Goal: Task Accomplishment & Management: Manage account settings

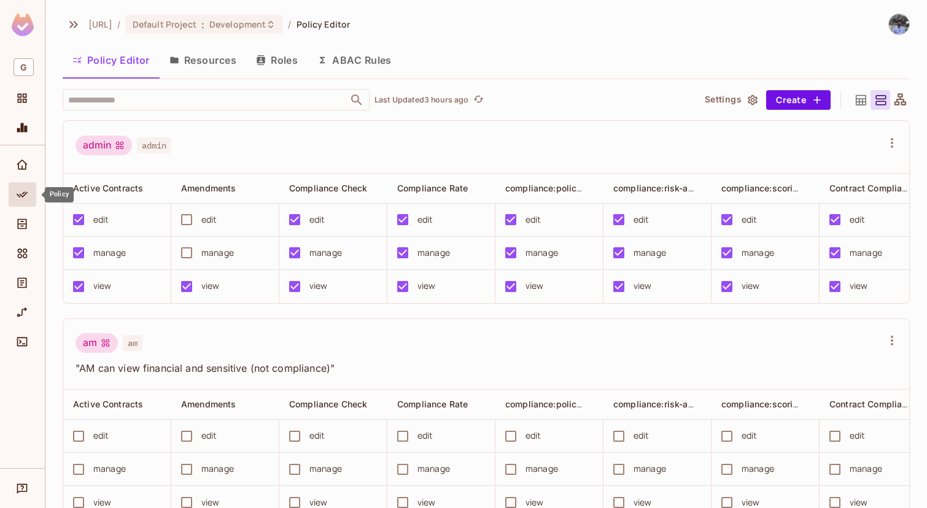
click at [20, 191] on icon "Policy" at bounding box center [22, 195] width 12 height 12
click at [20, 225] on icon "Directory" at bounding box center [22, 224] width 9 height 10
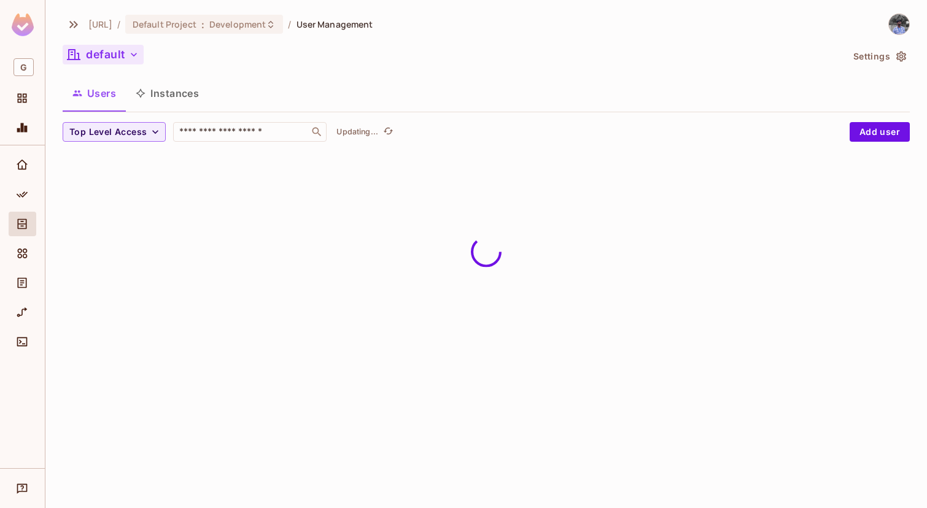
click at [118, 45] on button "default" at bounding box center [103, 55] width 81 height 20
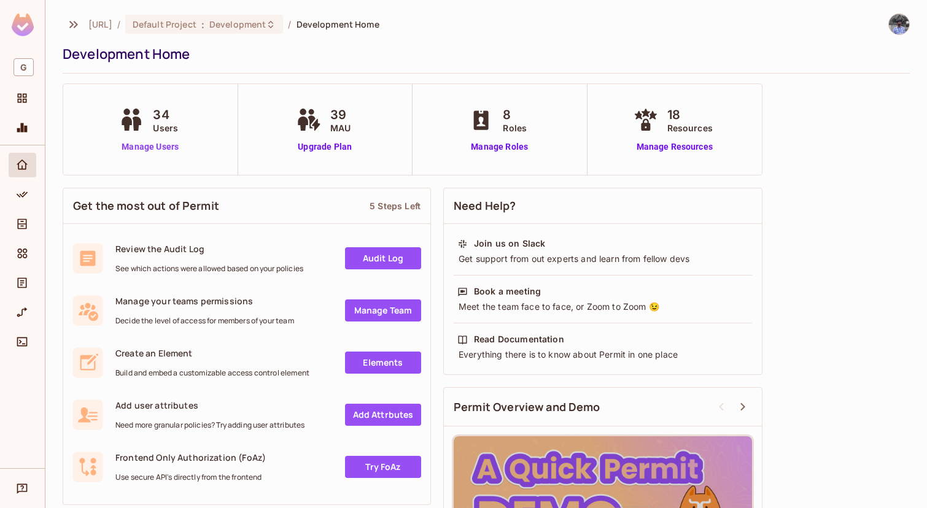
click at [160, 142] on link "Manage Users" at bounding box center [150, 147] width 68 height 13
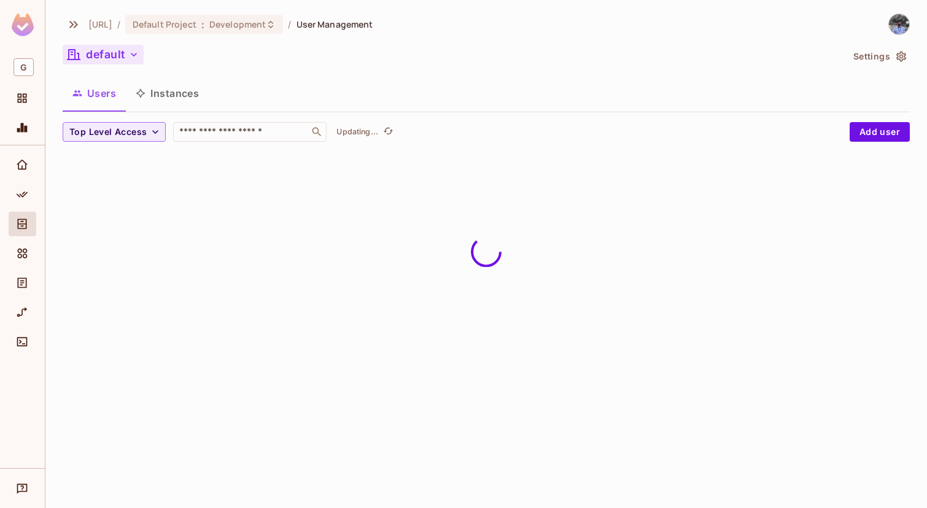
click at [111, 53] on button "default" at bounding box center [103, 55] width 81 height 20
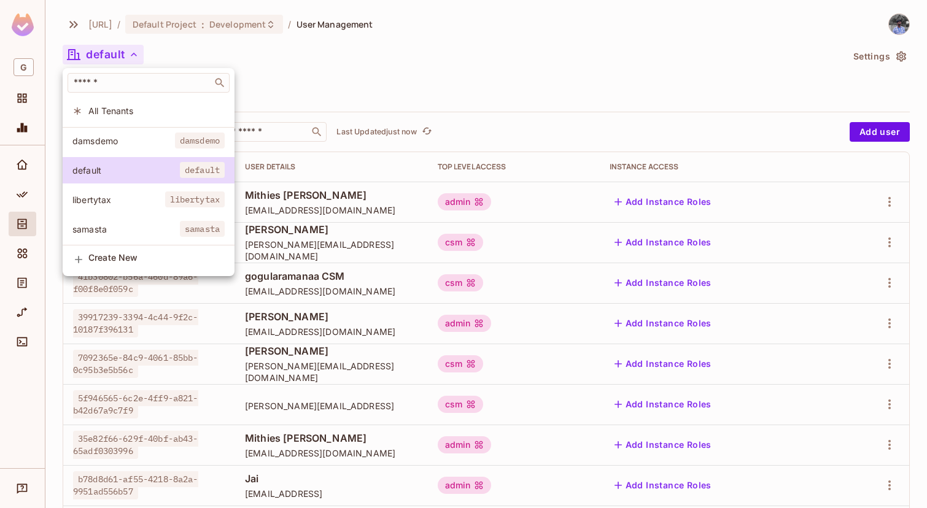
click at [260, 134] on div at bounding box center [463, 254] width 927 height 508
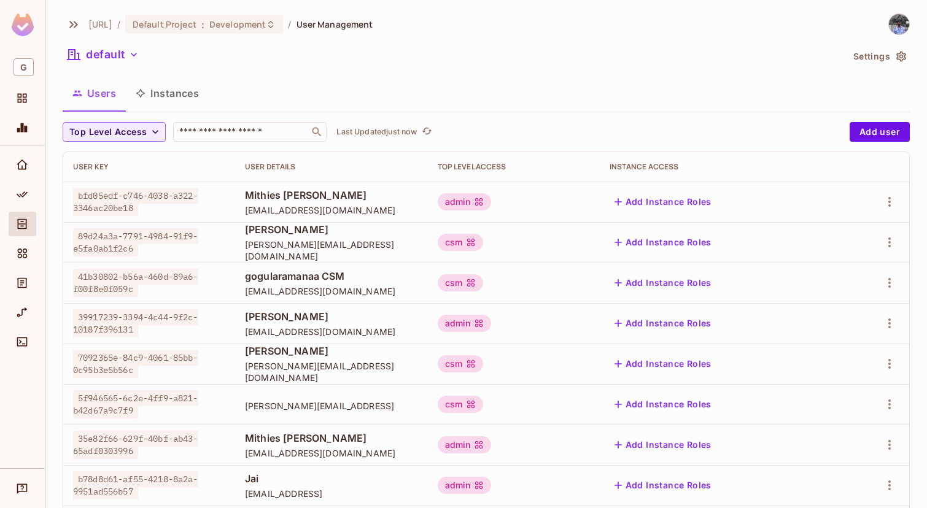
click at [260, 134] on input "text" at bounding box center [241, 132] width 129 height 12
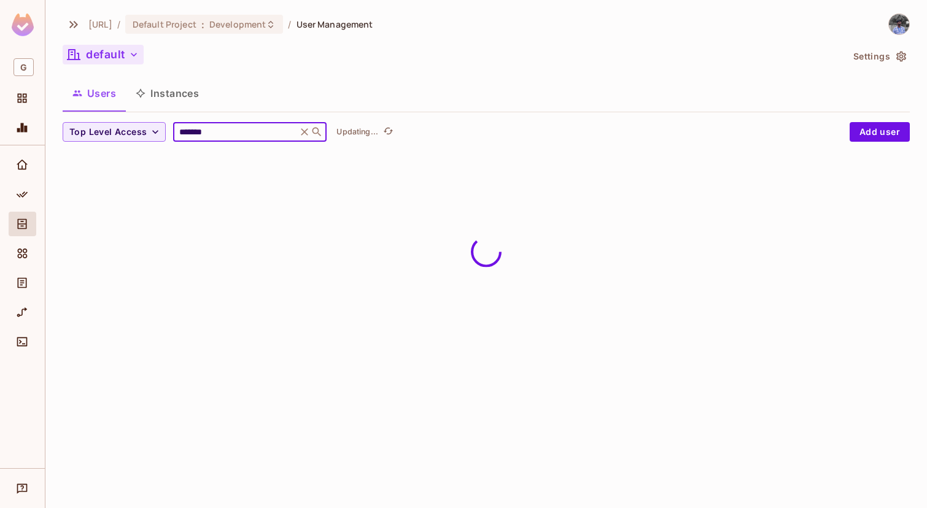
type input "*******"
click at [122, 53] on button "default" at bounding box center [103, 55] width 81 height 20
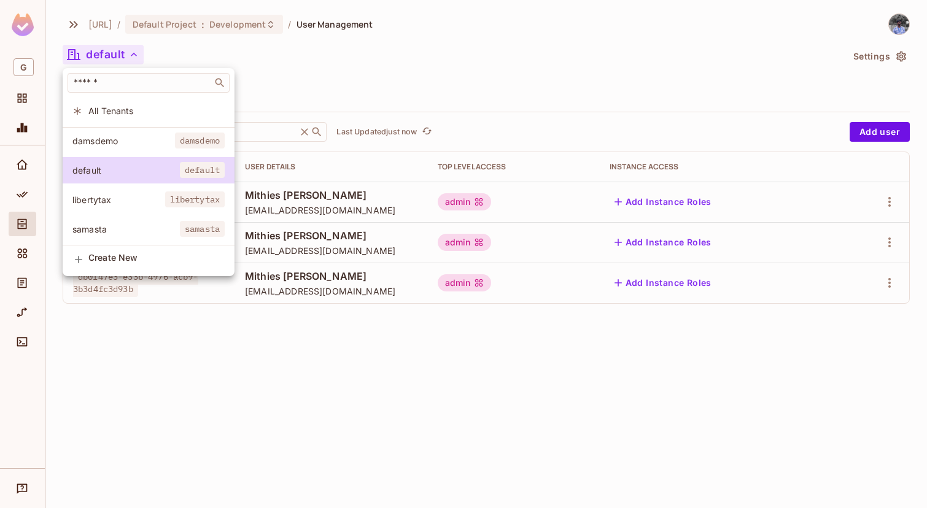
click at [134, 112] on span "All Tenants" at bounding box center [156, 111] width 136 height 12
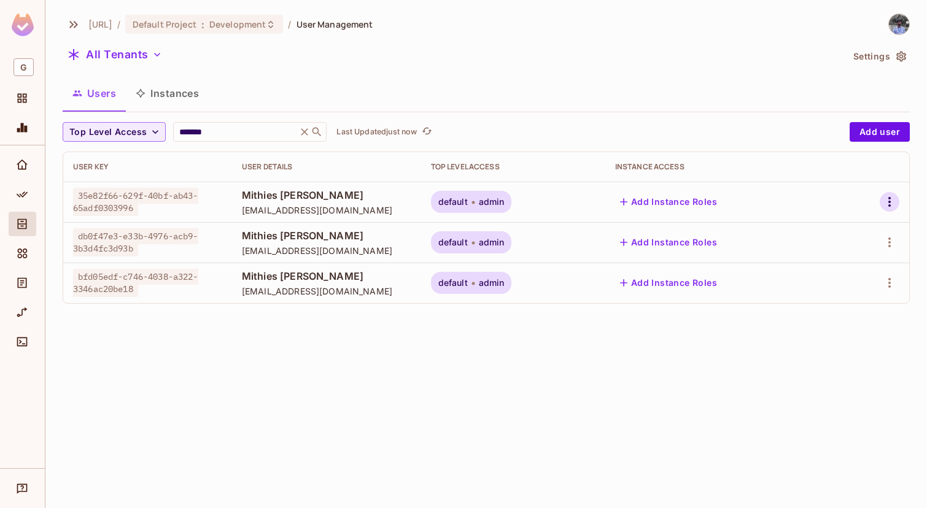
click at [891, 202] on icon "button" at bounding box center [889, 202] width 15 height 15
click at [849, 301] on span "Delete User" at bounding box center [835, 311] width 56 height 20
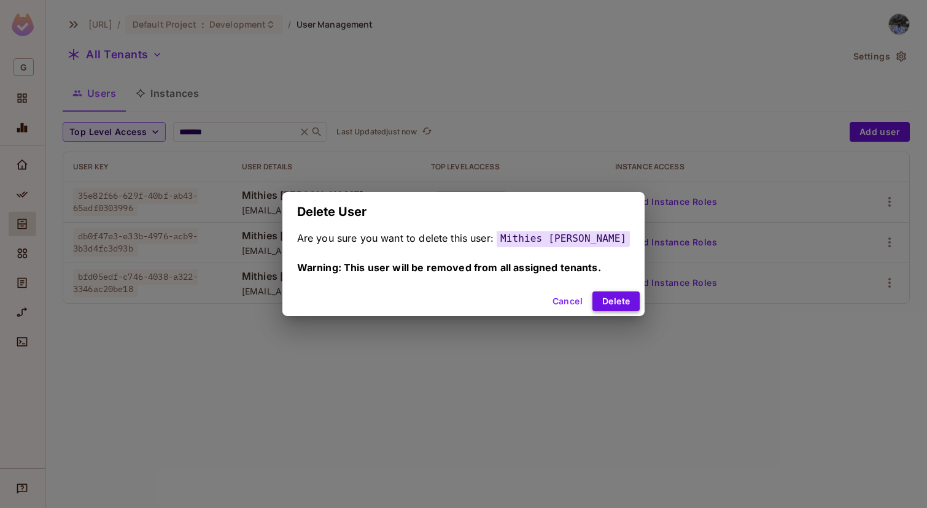
click at [617, 294] on button "Delete" at bounding box center [616, 302] width 47 height 20
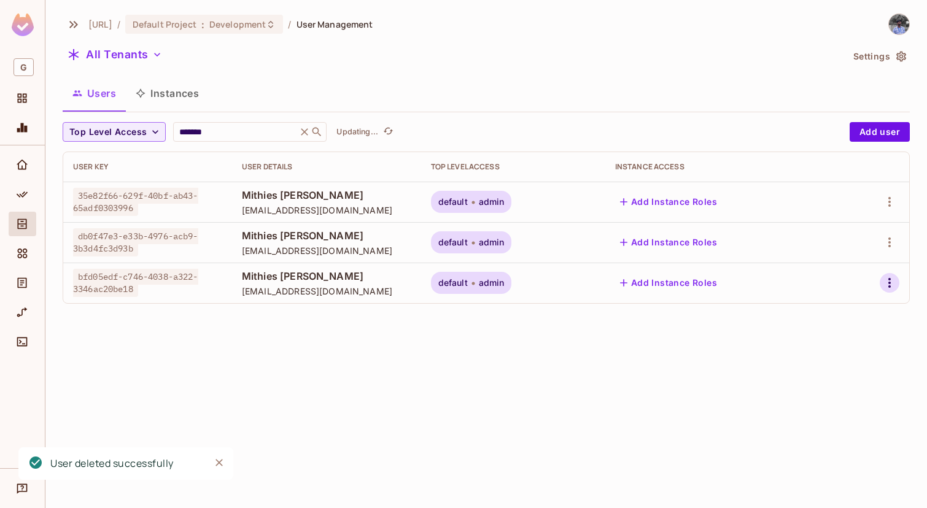
click at [891, 279] on icon "button" at bounding box center [889, 283] width 15 height 15
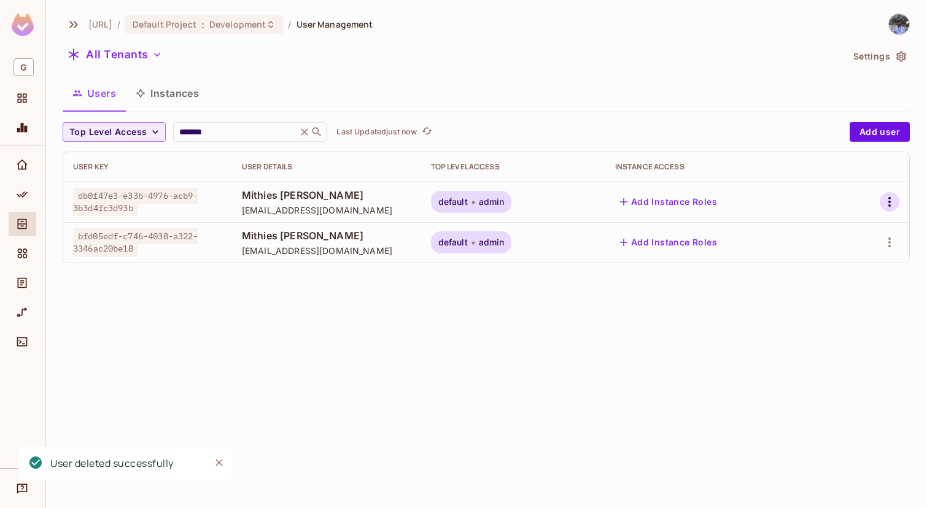
click at [891, 208] on icon "button" at bounding box center [889, 202] width 15 height 15
click at [839, 322] on li "Delete User" at bounding box center [833, 311] width 114 height 27
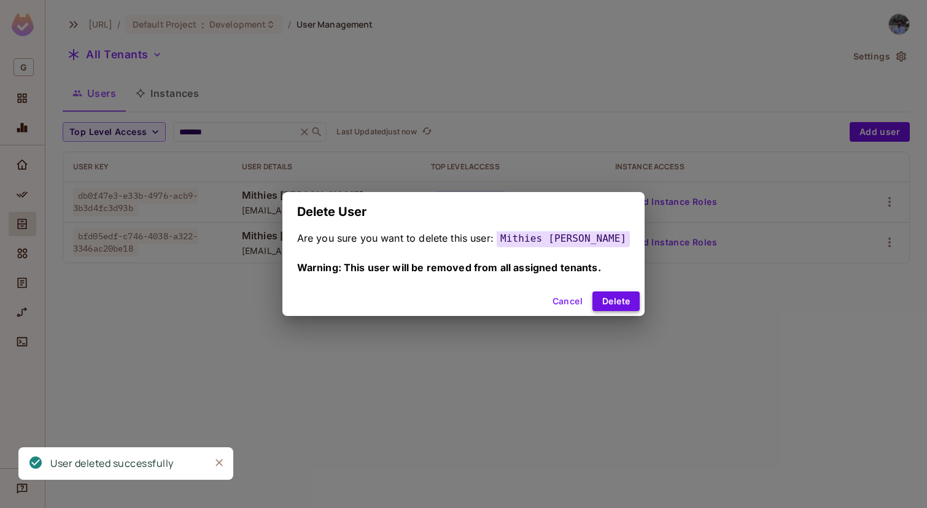
click at [612, 310] on button "Delete" at bounding box center [616, 302] width 47 height 20
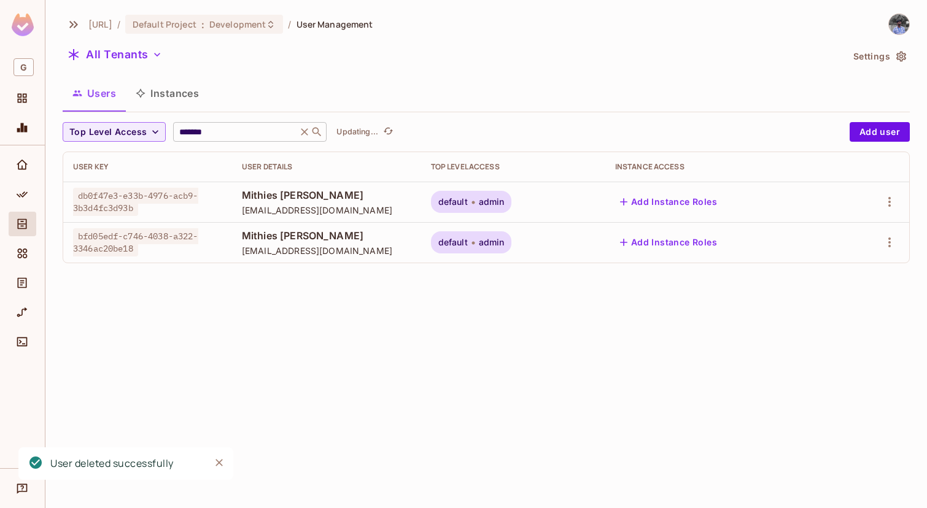
click at [302, 137] on icon at bounding box center [304, 132] width 12 height 12
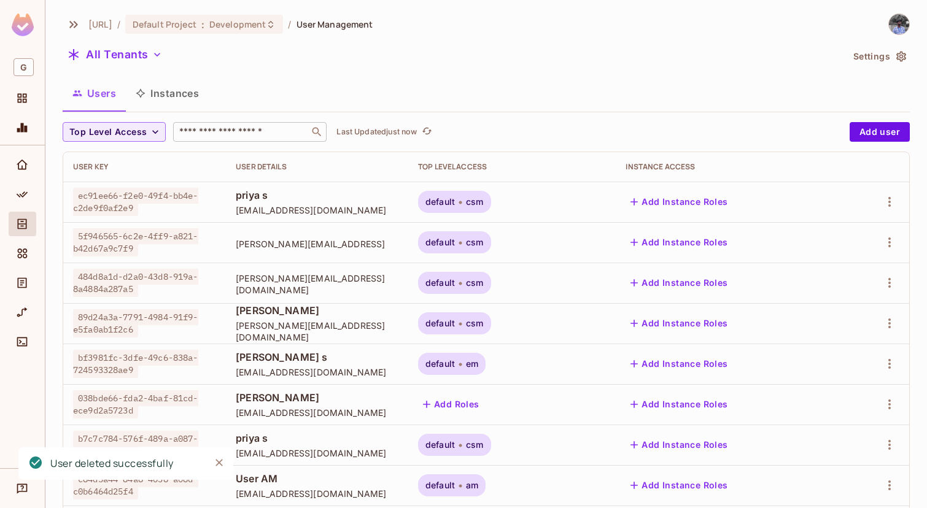
click at [302, 137] on input "text" at bounding box center [241, 132] width 129 height 12
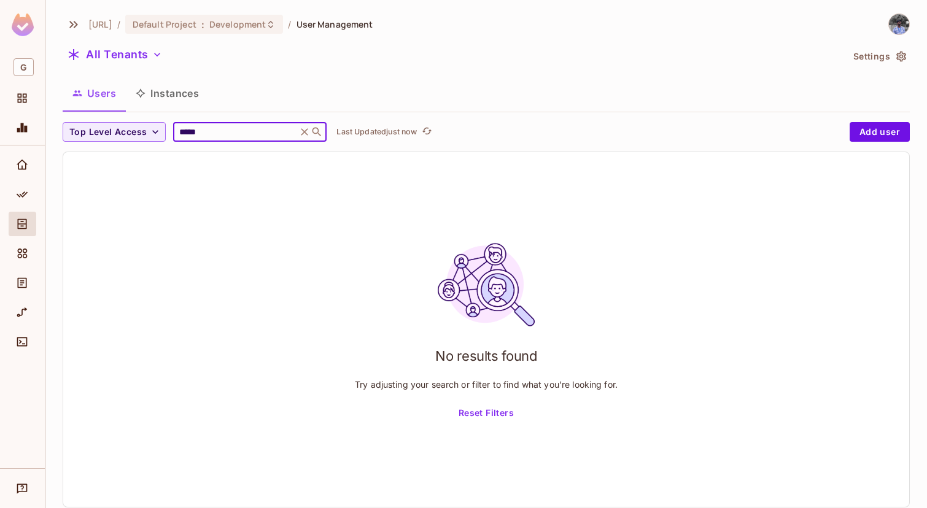
type input "*****"
click at [306, 128] on icon at bounding box center [304, 132] width 12 height 12
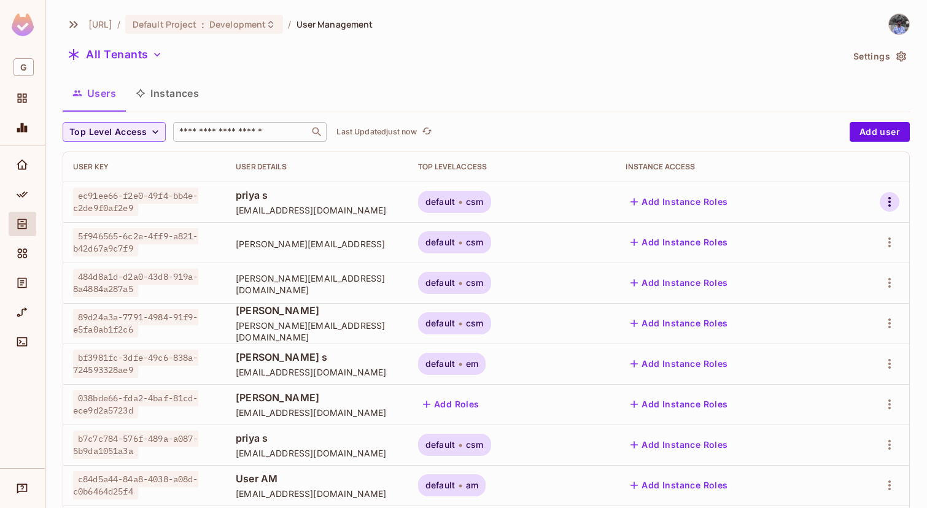
click at [893, 203] on icon "button" at bounding box center [889, 202] width 15 height 15
click at [850, 309] on div "Delete User" at bounding box center [835, 311] width 49 height 12
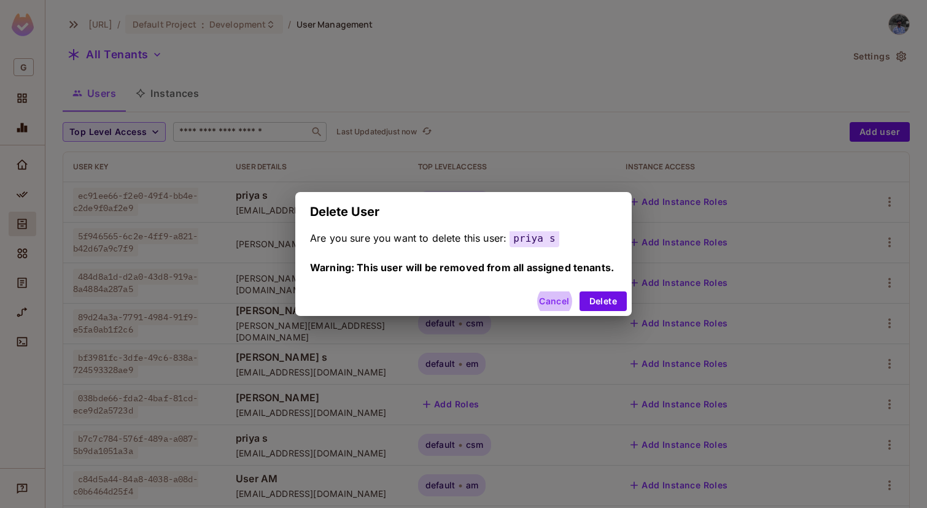
click at [580, 292] on button "Delete" at bounding box center [603, 302] width 47 height 20
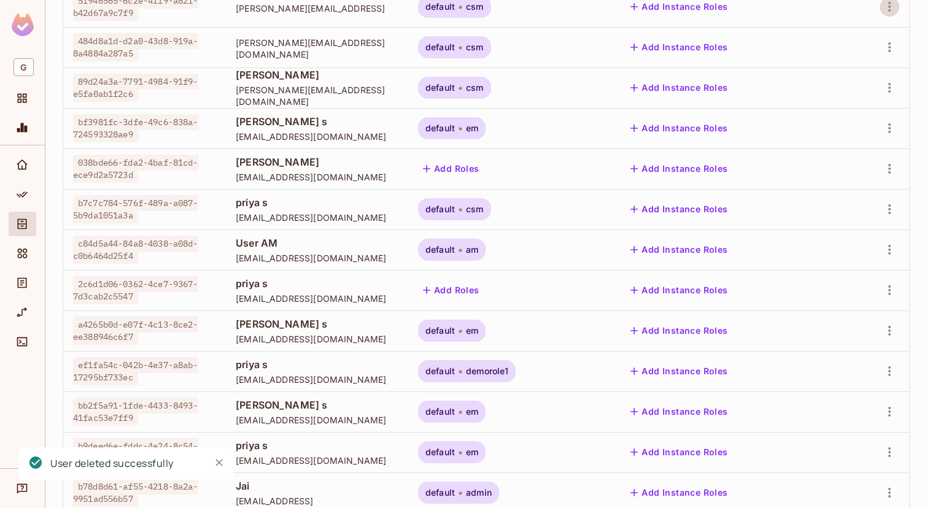
scroll to position [201, 0]
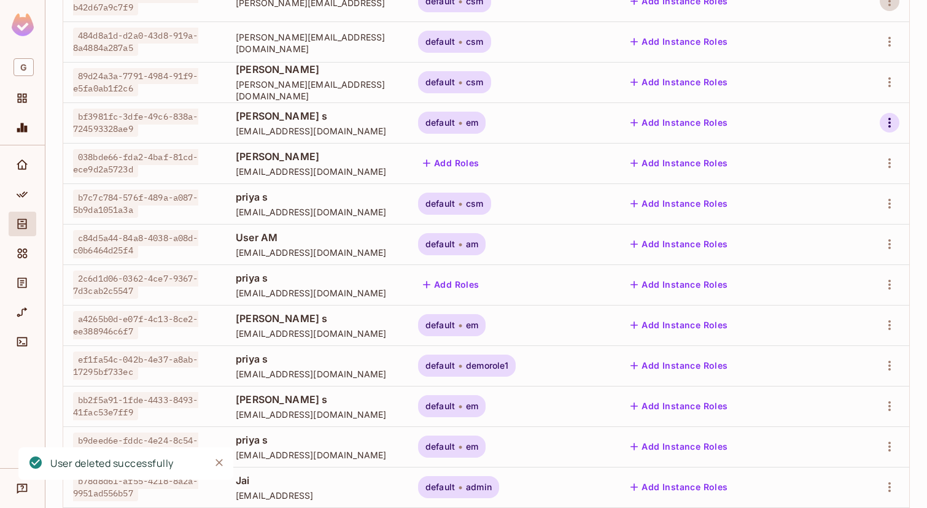
click at [896, 121] on icon "button" at bounding box center [889, 122] width 15 height 15
click at [843, 245] on li "Delete User" at bounding box center [833, 232] width 114 height 27
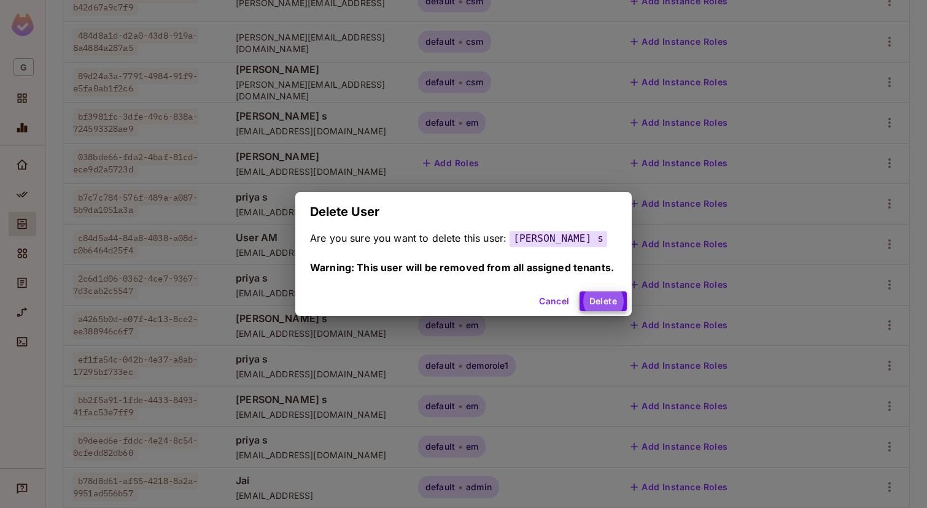
click at [580, 292] on button "Delete" at bounding box center [603, 302] width 47 height 20
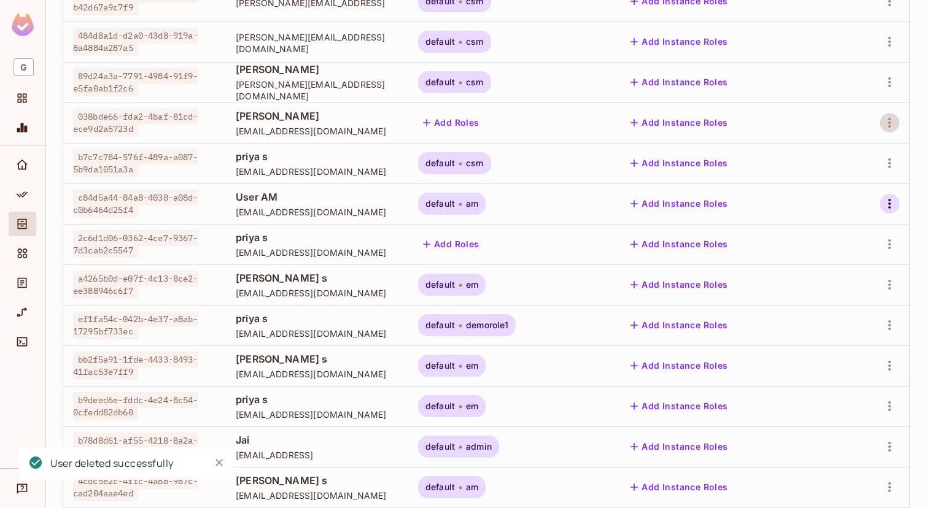
click at [889, 204] on icon "button" at bounding box center [890, 204] width 2 height 10
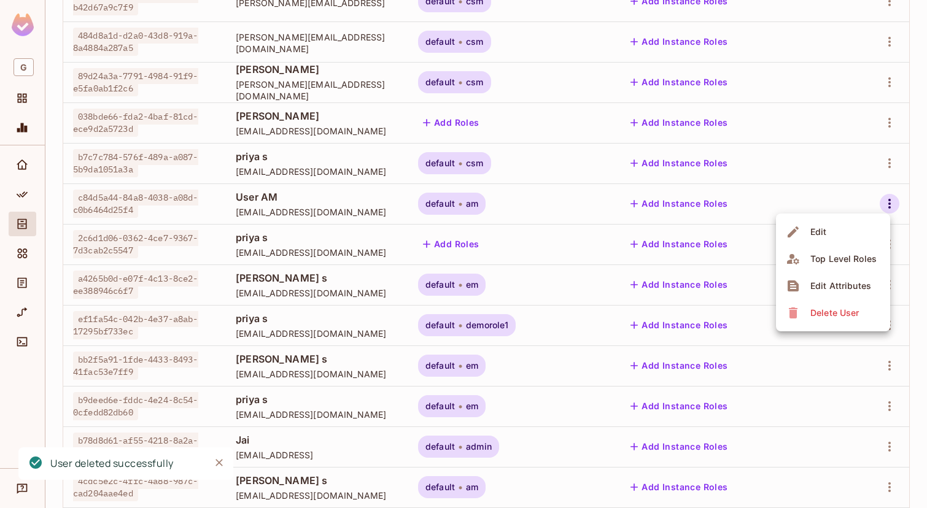
click at [841, 316] on div "Delete User" at bounding box center [835, 313] width 49 height 12
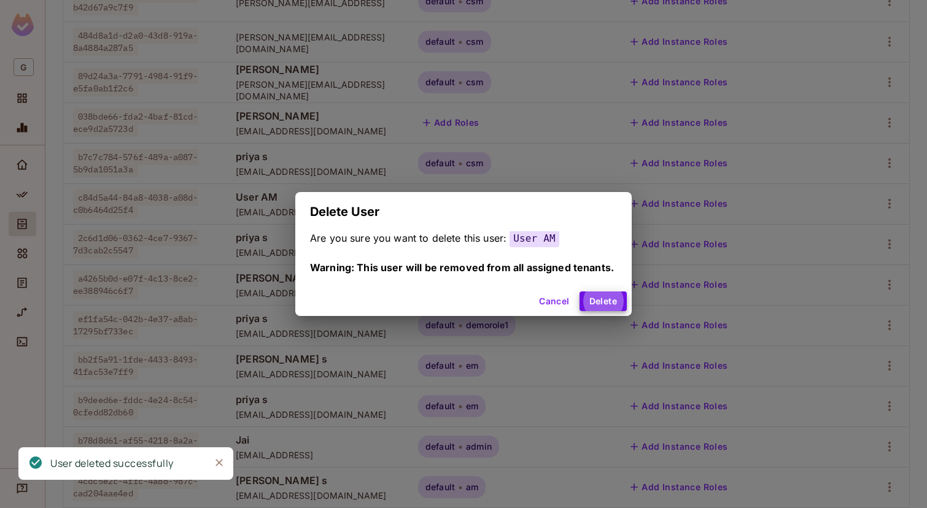
click at [580, 292] on button "Delete" at bounding box center [603, 302] width 47 height 20
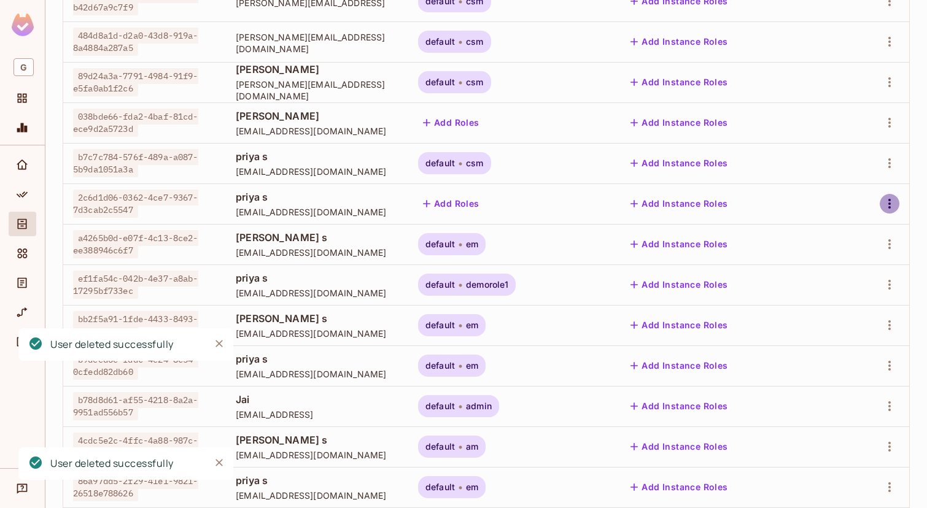
click at [890, 206] on icon "button" at bounding box center [889, 203] width 15 height 15
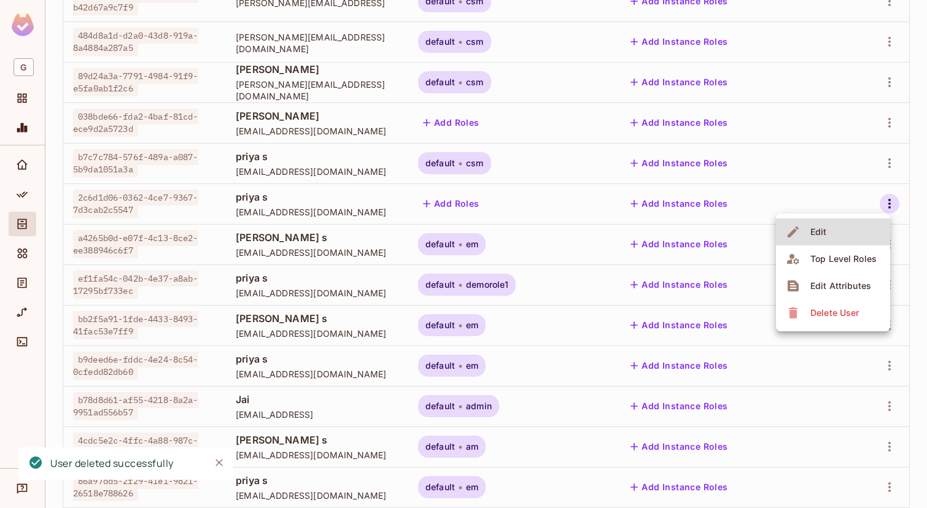
click at [839, 311] on div "Delete User" at bounding box center [835, 313] width 49 height 12
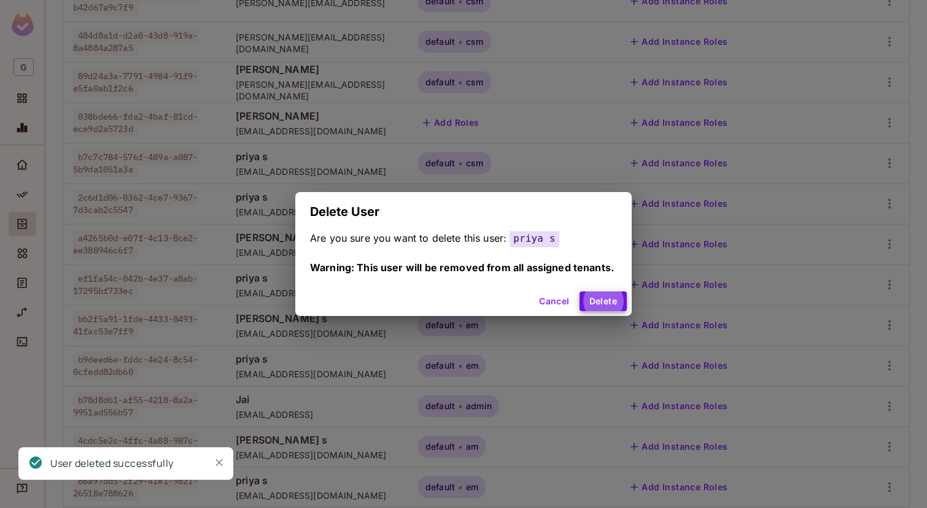
click at [580, 292] on button "Delete" at bounding box center [603, 302] width 47 height 20
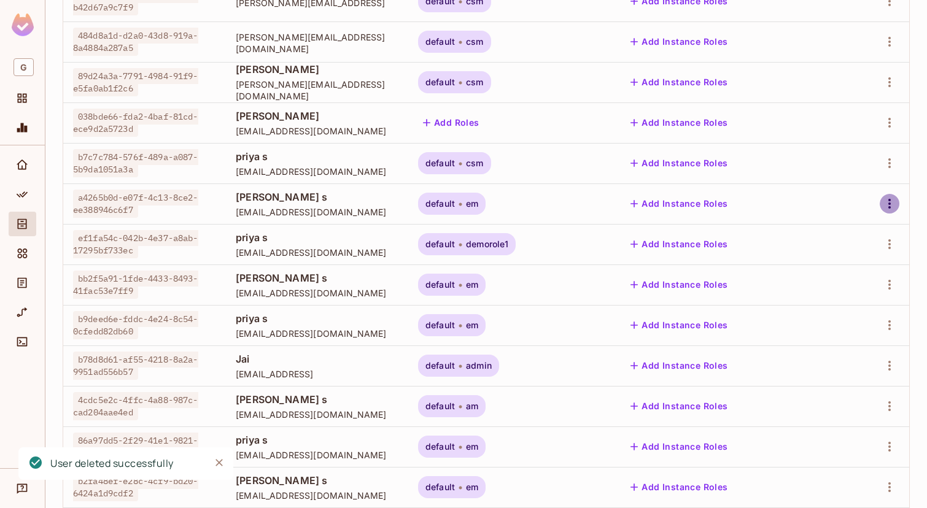
click at [896, 208] on icon "button" at bounding box center [889, 203] width 15 height 15
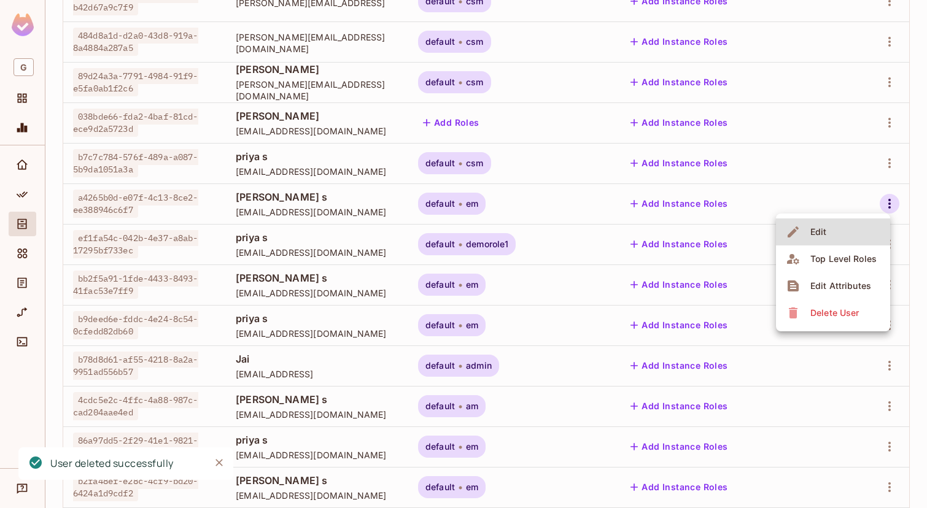
click at [849, 308] on div "Delete User" at bounding box center [835, 313] width 49 height 12
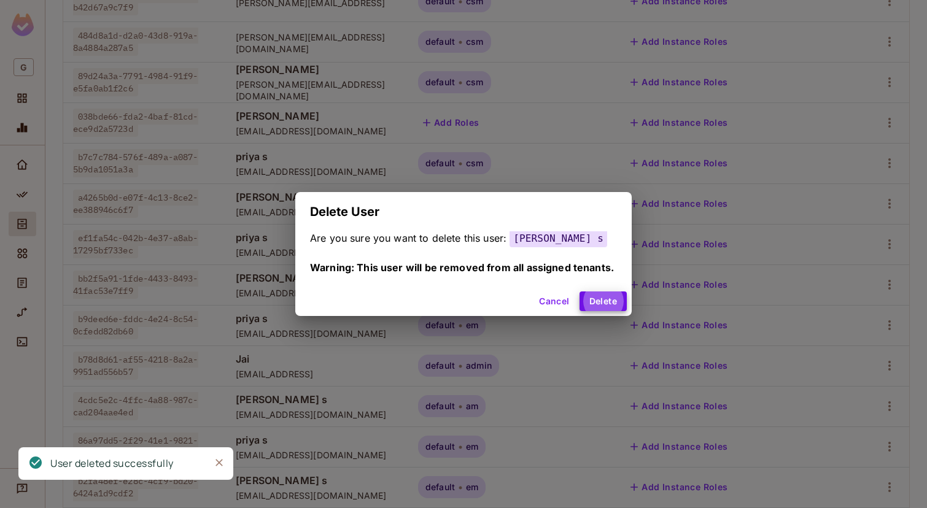
click at [580, 292] on button "Delete" at bounding box center [603, 302] width 47 height 20
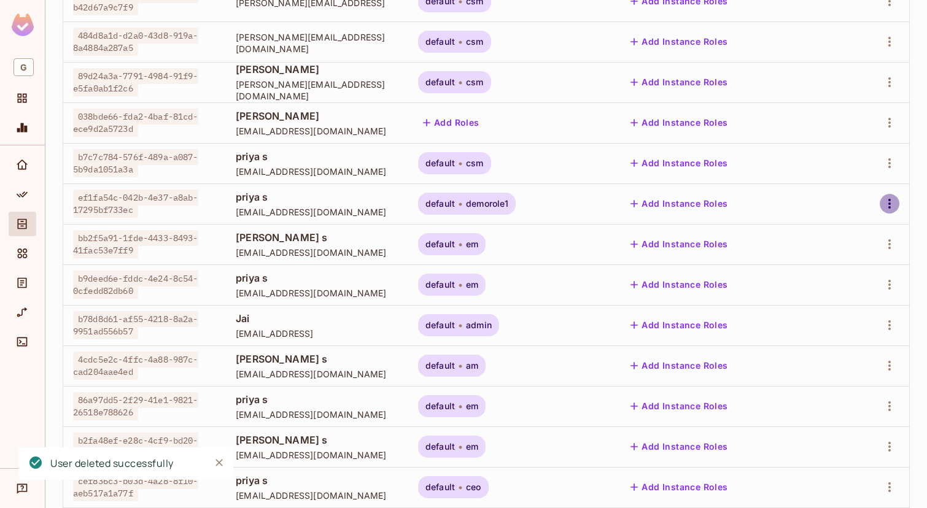
click at [896, 204] on icon "button" at bounding box center [889, 203] width 15 height 15
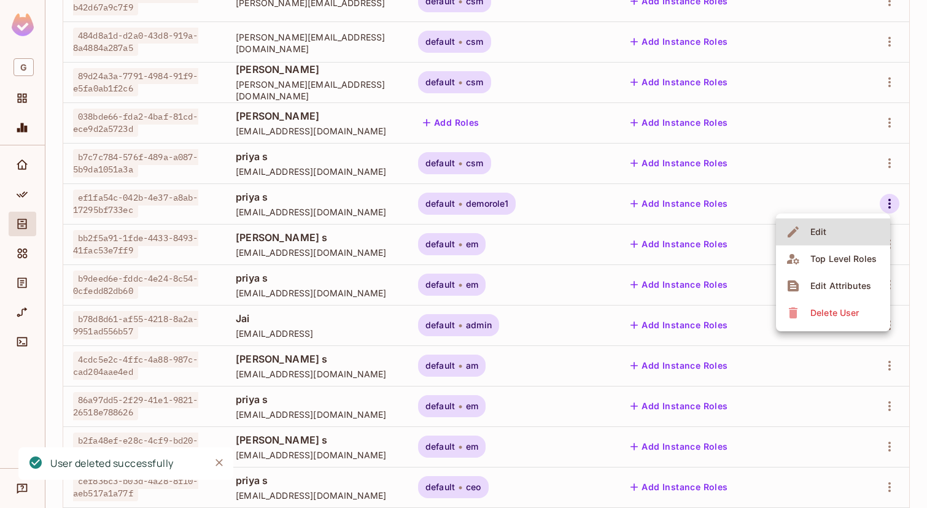
click at [834, 316] on div "Delete User" at bounding box center [835, 313] width 49 height 12
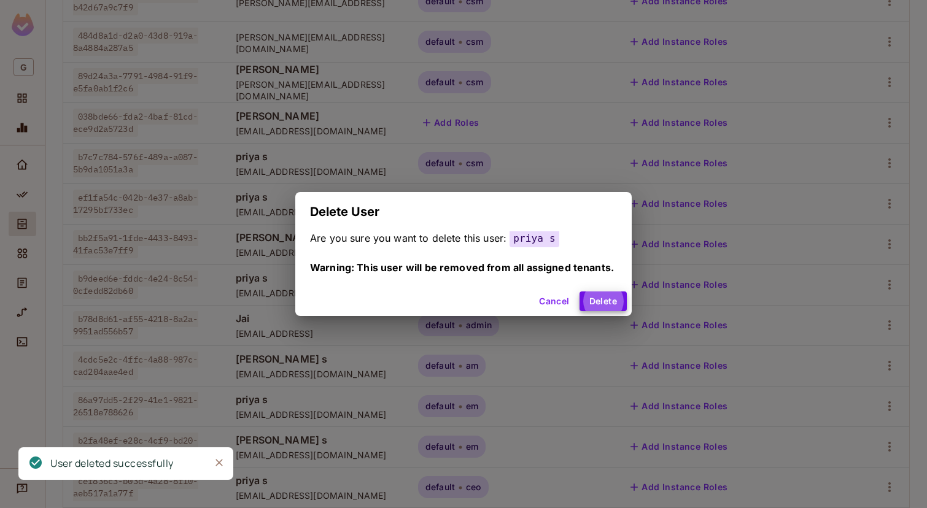
click at [580, 292] on button "Delete" at bounding box center [603, 302] width 47 height 20
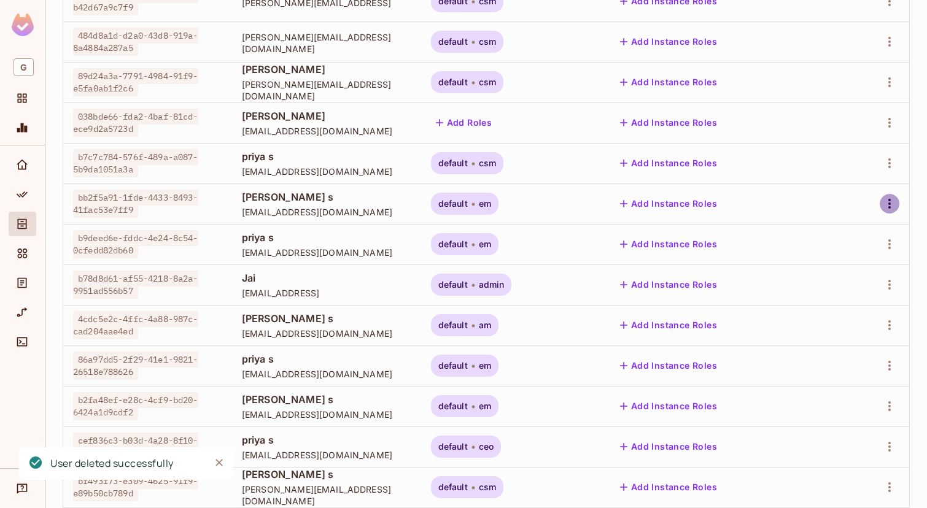
click at [888, 213] on button "button" at bounding box center [890, 204] width 20 height 20
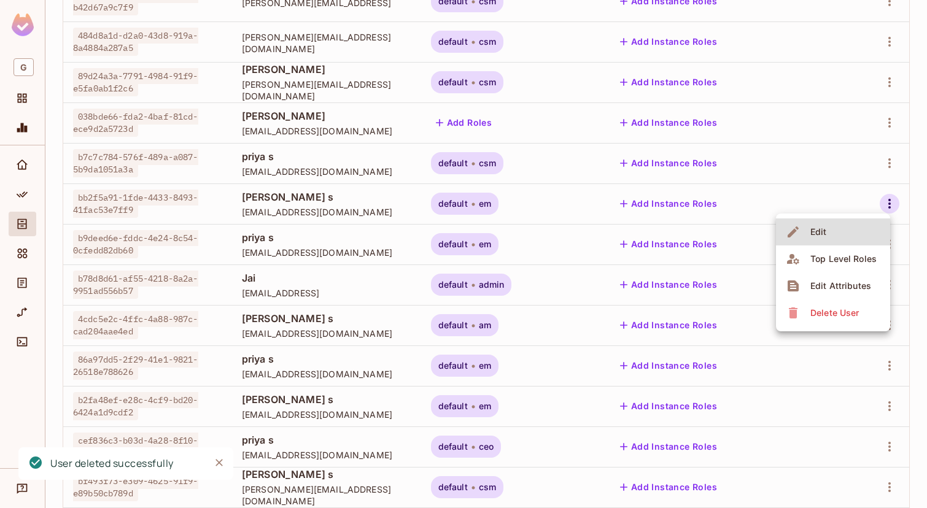
click at [838, 322] on span "Delete User" at bounding box center [835, 313] width 56 height 20
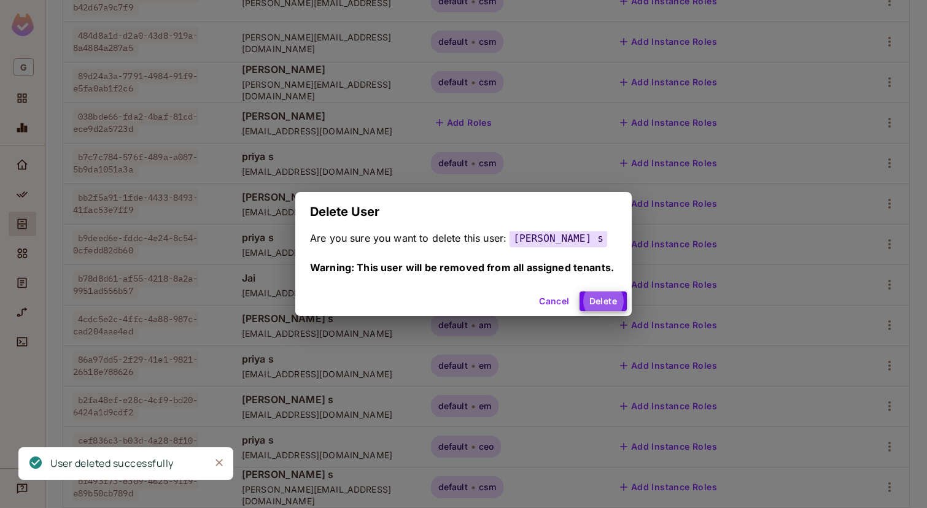
click at [580, 292] on button "Delete" at bounding box center [603, 302] width 47 height 20
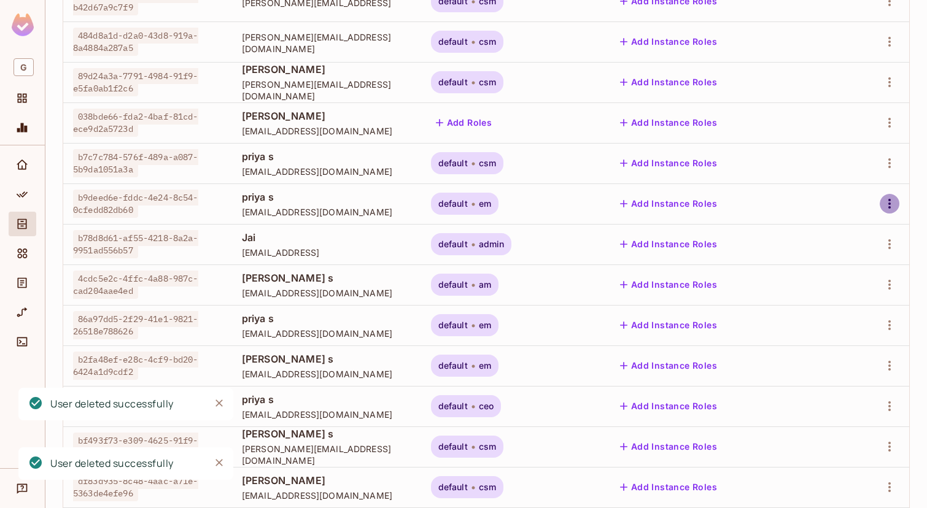
click at [893, 209] on icon "button" at bounding box center [889, 203] width 15 height 15
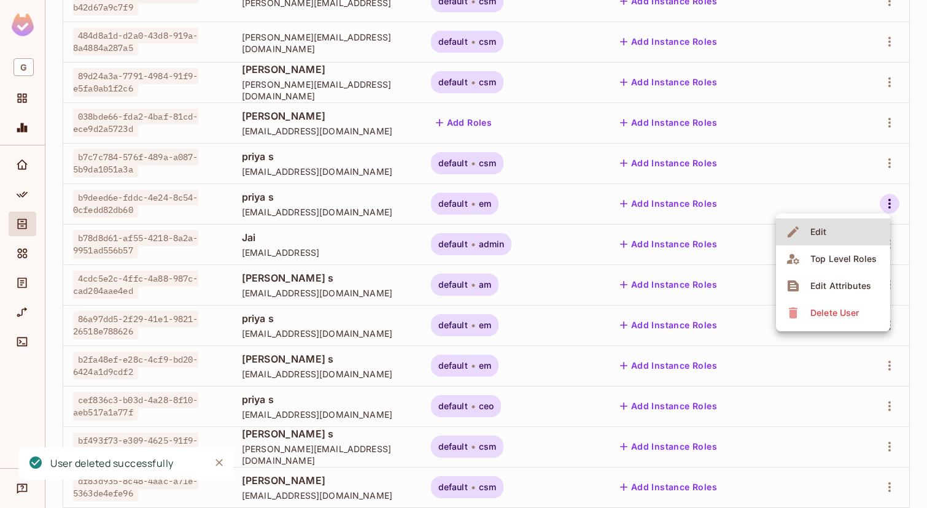
click at [828, 317] on div "Delete User" at bounding box center [835, 313] width 49 height 12
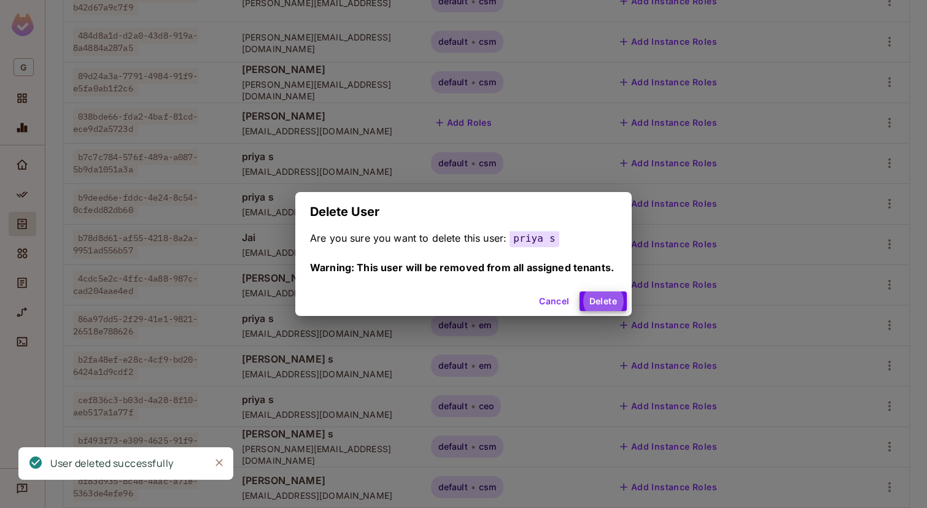
click at [580, 292] on button "Delete" at bounding box center [603, 302] width 47 height 20
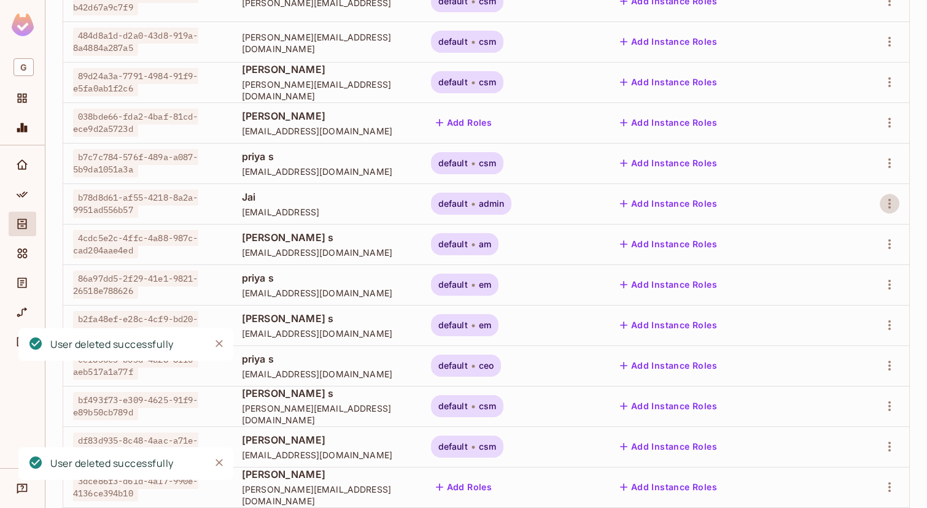
scroll to position [216, 0]
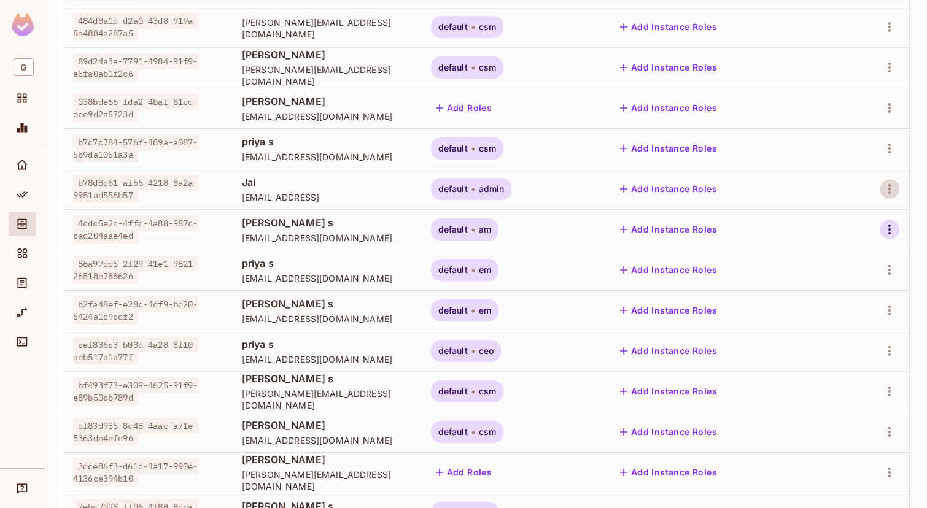
click at [887, 232] on icon "button" at bounding box center [889, 229] width 15 height 15
click at [843, 338] on div "Delete User" at bounding box center [835, 339] width 49 height 12
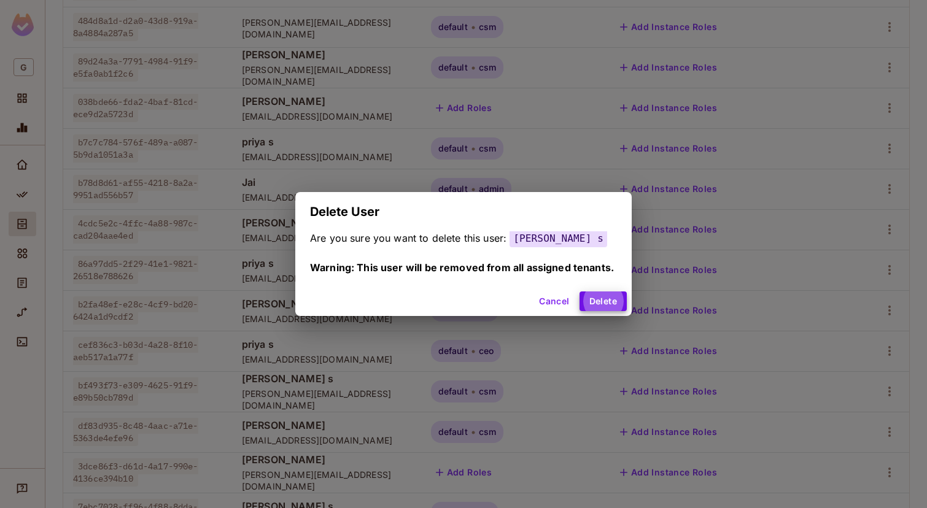
click at [580, 292] on button "Delete" at bounding box center [603, 302] width 47 height 20
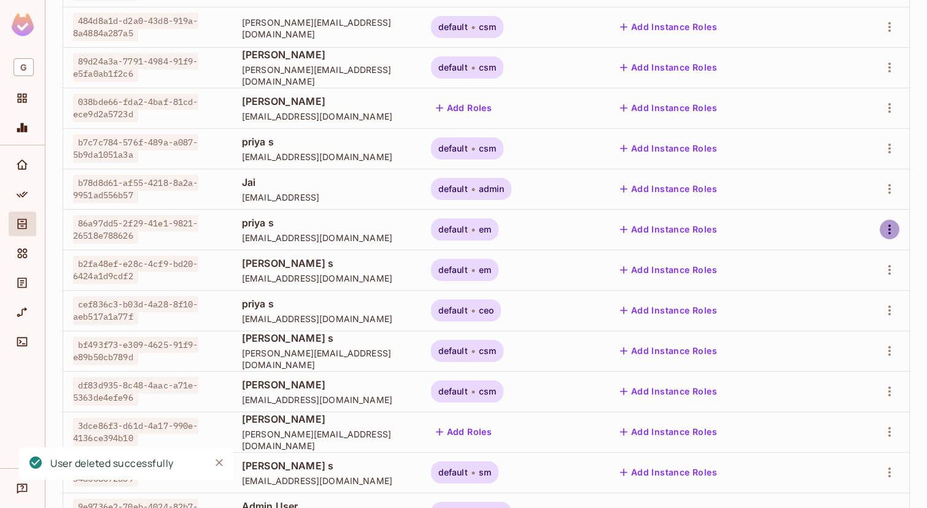
click at [891, 228] on icon "button" at bounding box center [889, 229] width 15 height 15
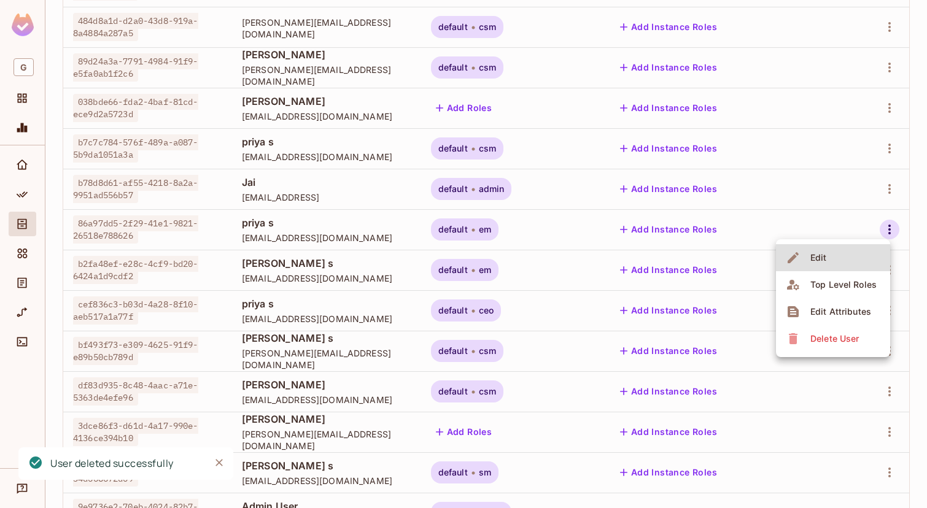
click at [848, 330] on span "Delete User" at bounding box center [835, 339] width 56 height 20
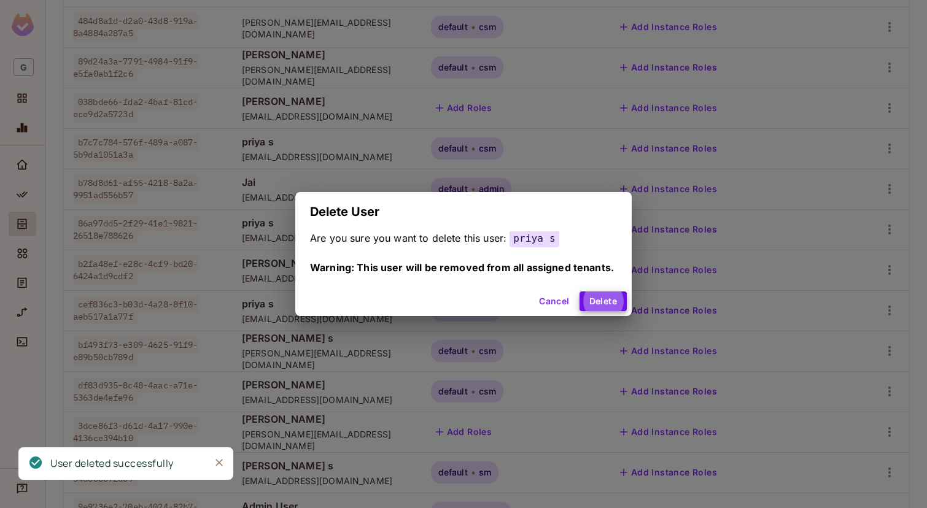
click at [580, 292] on button "Delete" at bounding box center [603, 302] width 47 height 20
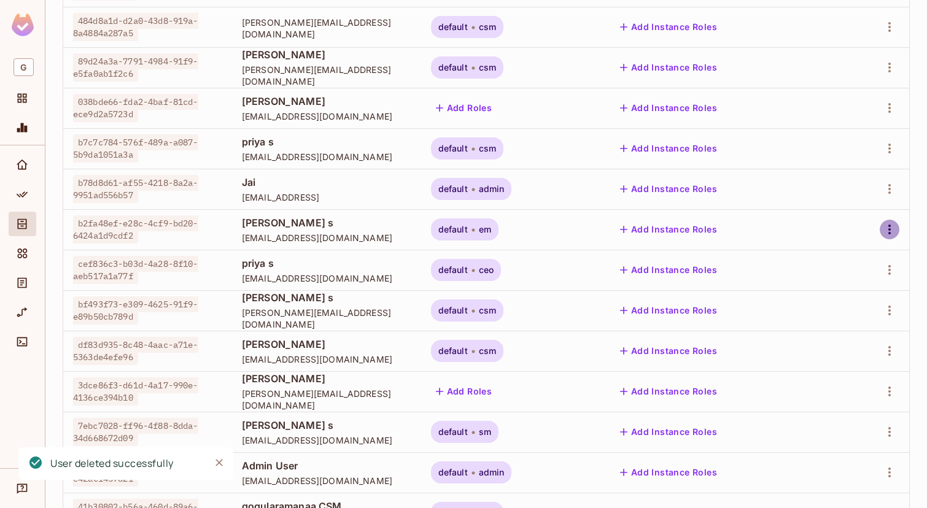
click at [889, 228] on icon "button" at bounding box center [889, 229] width 15 height 15
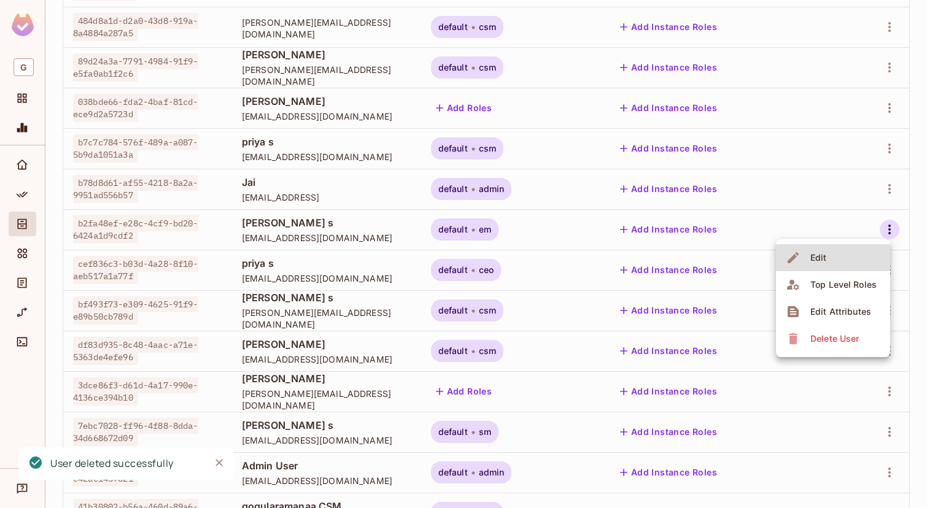
click at [841, 332] on span "Delete User" at bounding box center [835, 339] width 56 height 20
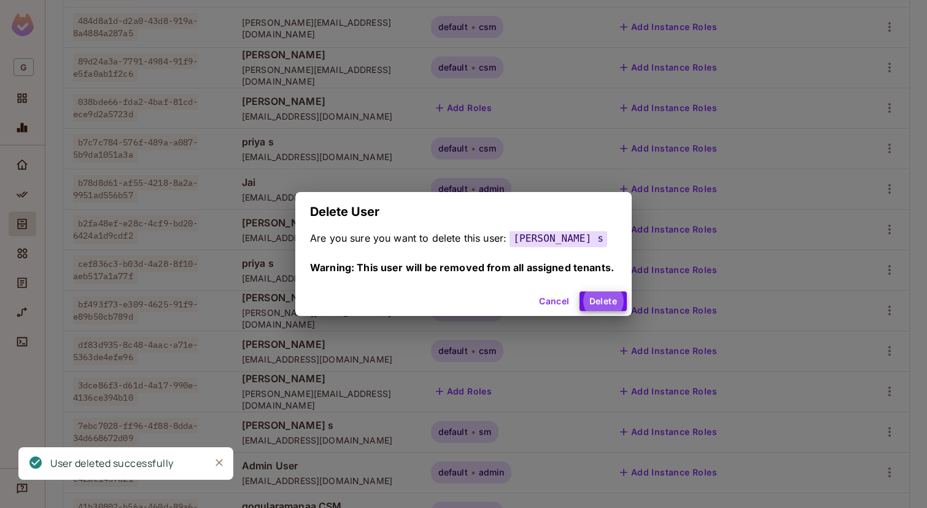
click at [580, 292] on button "Delete" at bounding box center [603, 302] width 47 height 20
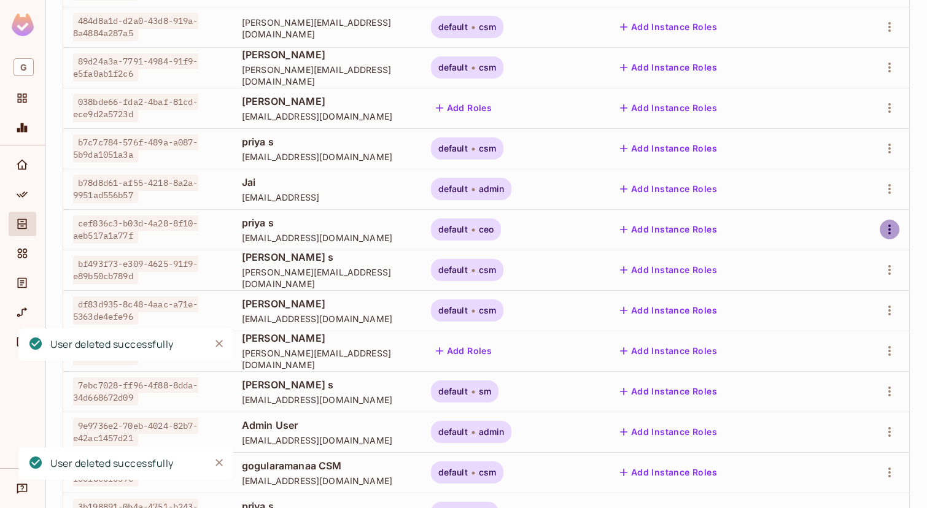
click at [892, 232] on icon "button" at bounding box center [889, 229] width 15 height 15
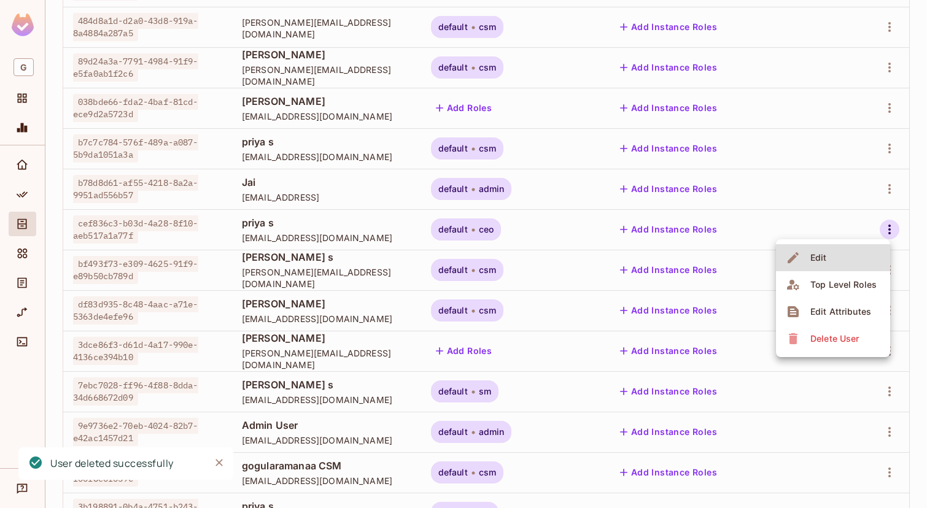
click at [836, 346] on span "Delete User" at bounding box center [835, 339] width 56 height 20
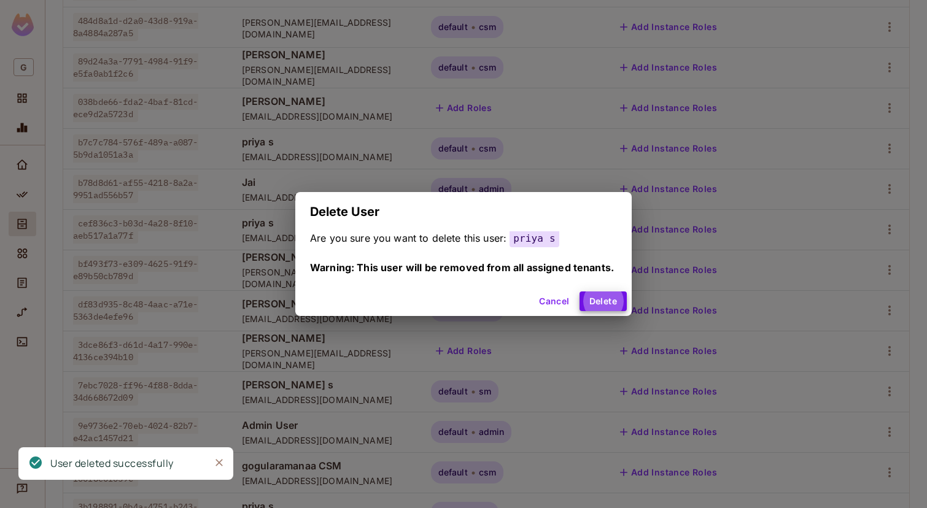
click at [580, 292] on button "Delete" at bounding box center [603, 302] width 47 height 20
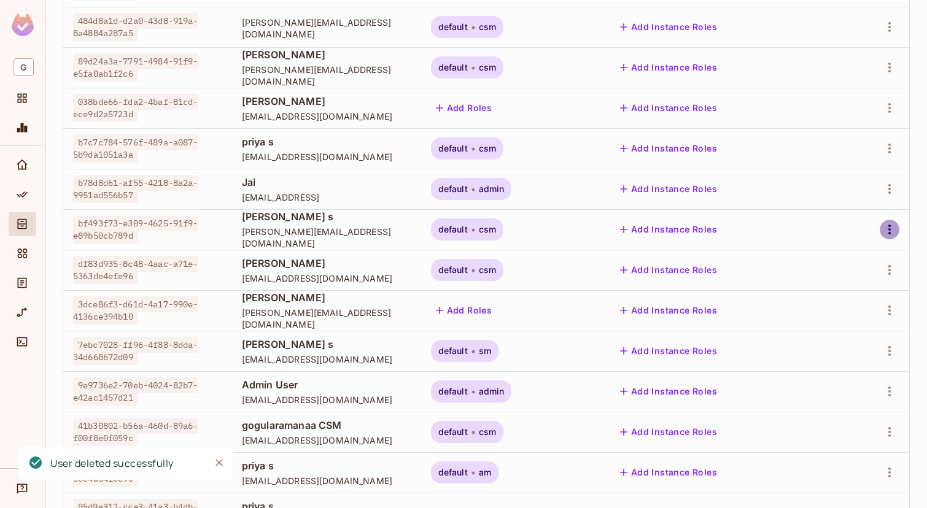
click at [884, 232] on icon "button" at bounding box center [889, 229] width 15 height 15
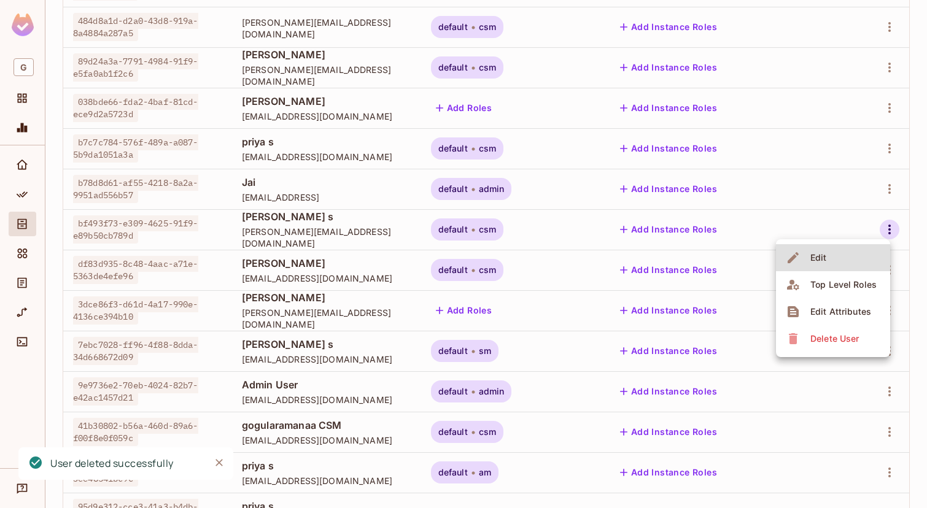
click at [841, 331] on span "Delete User" at bounding box center [835, 339] width 56 height 20
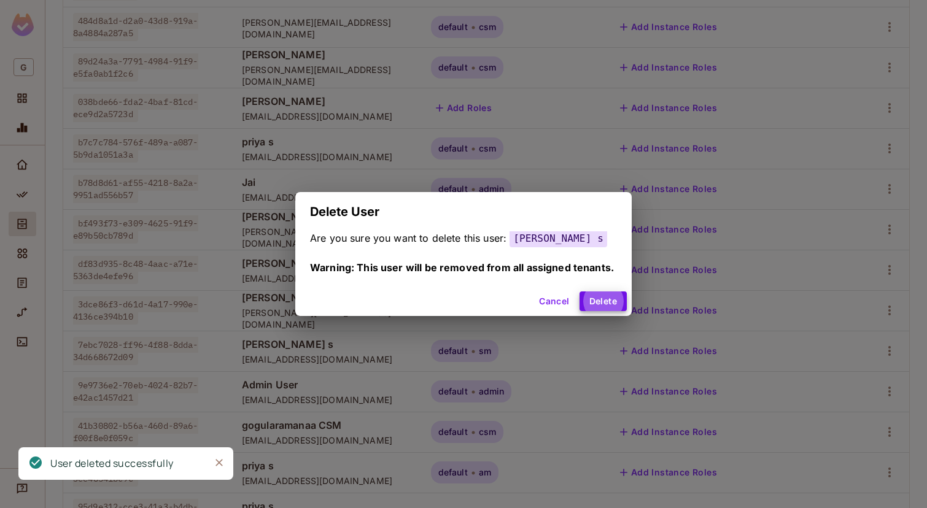
click at [580, 292] on button "Delete" at bounding box center [603, 302] width 47 height 20
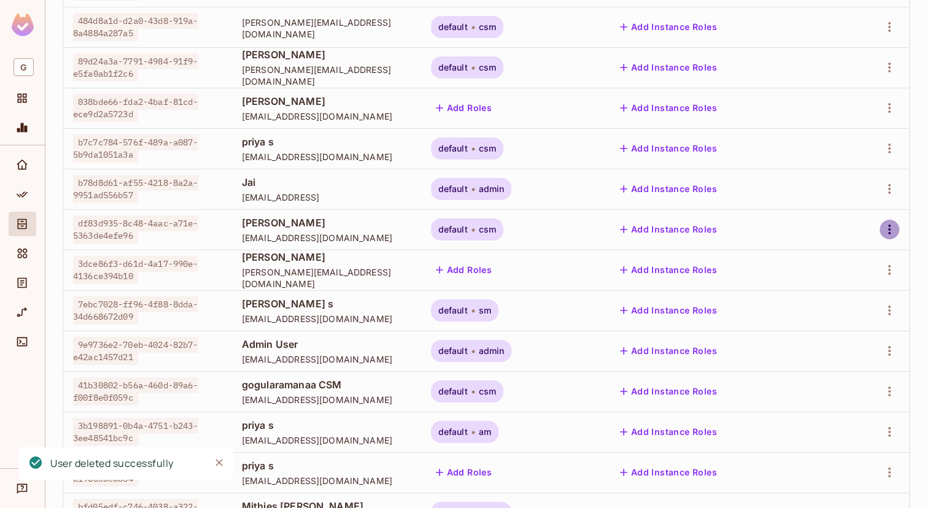
click at [887, 234] on icon "button" at bounding box center [889, 229] width 15 height 15
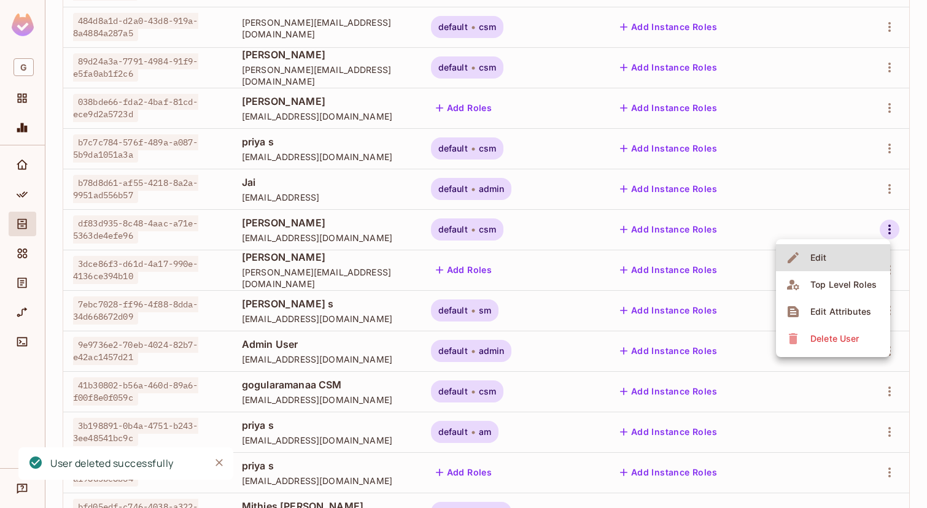
click at [839, 335] on div "Delete User" at bounding box center [835, 339] width 49 height 12
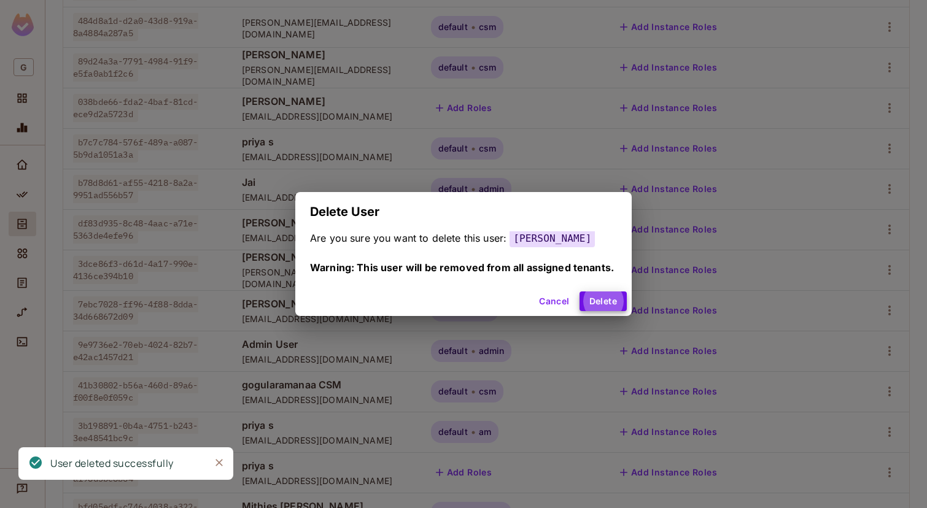
click at [580, 292] on button "Delete" at bounding box center [603, 302] width 47 height 20
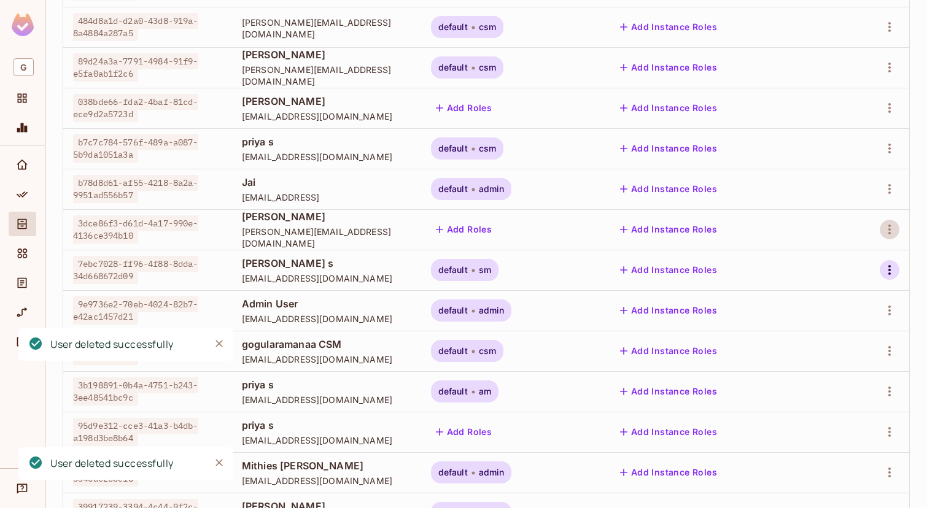
click at [889, 270] on icon "button" at bounding box center [890, 270] width 2 height 10
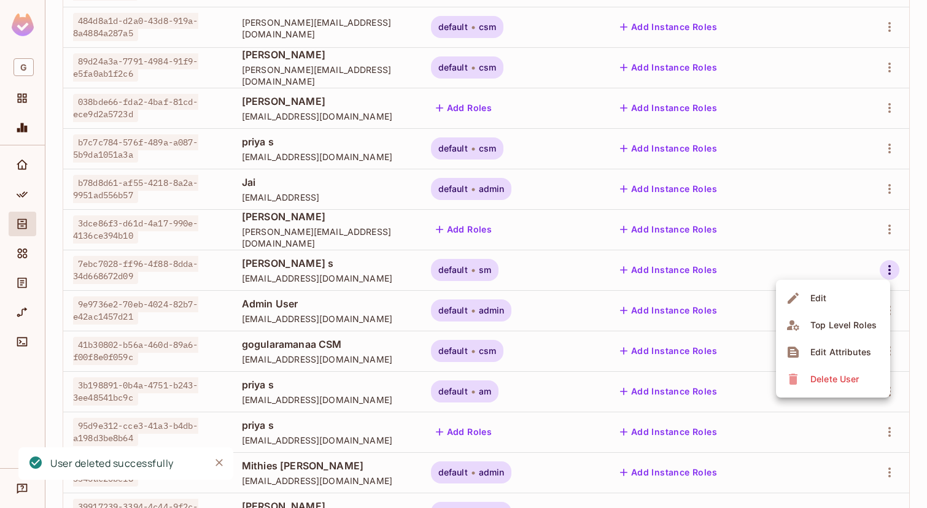
click at [838, 374] on div "Delete User" at bounding box center [835, 379] width 49 height 12
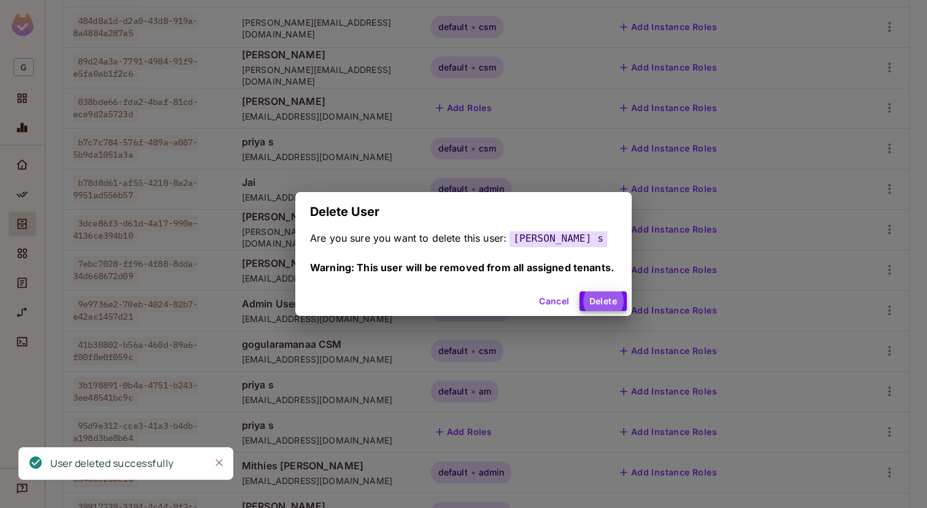
click at [580, 292] on button "Delete" at bounding box center [603, 302] width 47 height 20
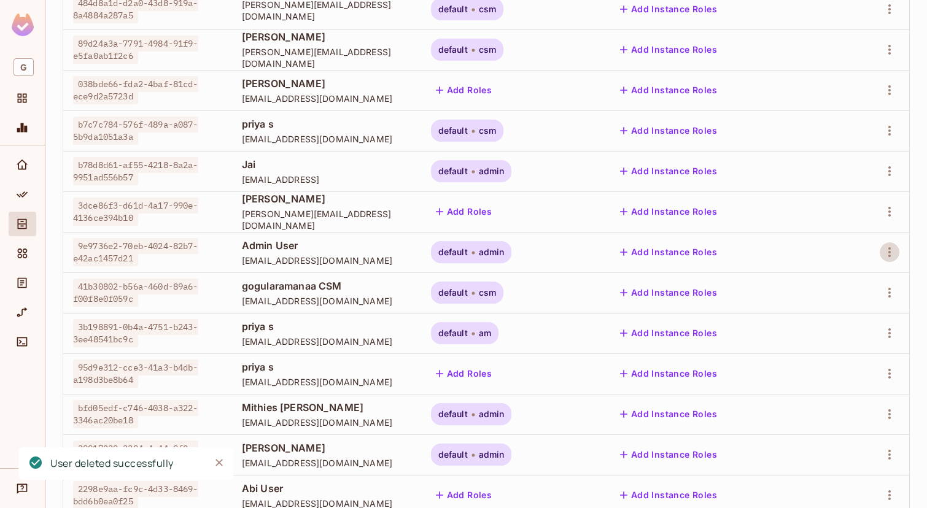
scroll to position [239, 0]
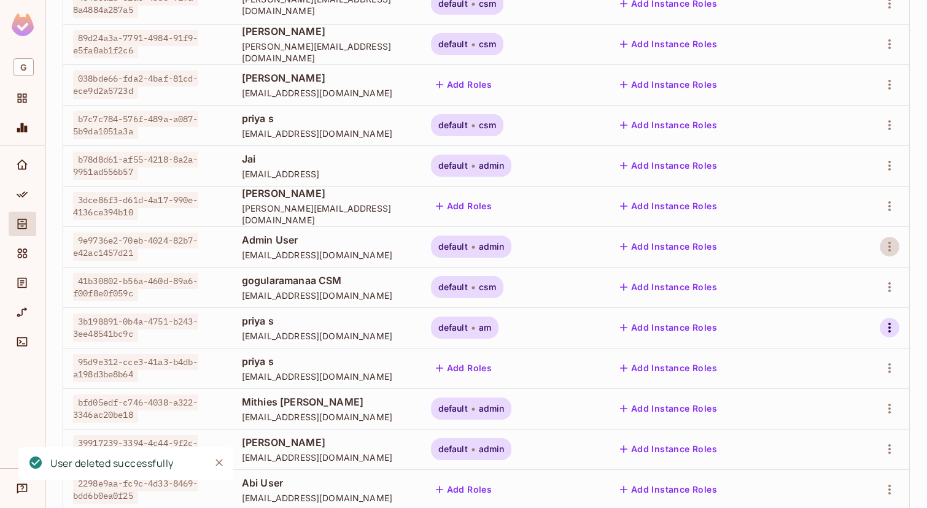
click at [891, 321] on icon "button" at bounding box center [889, 328] width 15 height 15
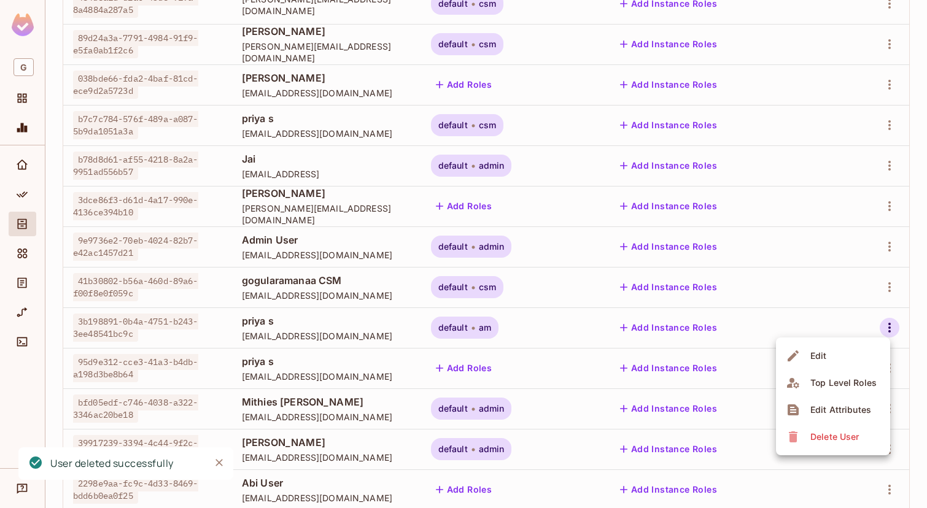
click at [830, 436] on div "Delete User" at bounding box center [835, 437] width 49 height 12
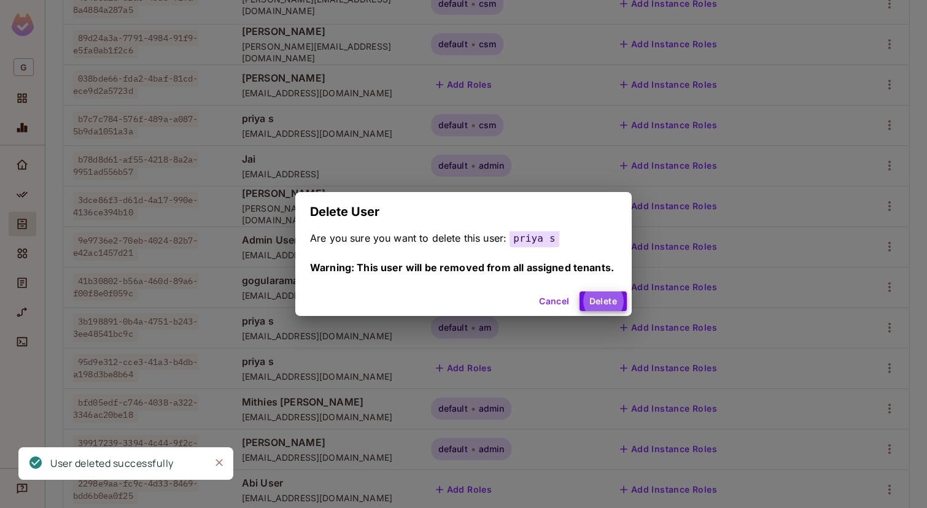
click at [580, 292] on button "Delete" at bounding box center [603, 302] width 47 height 20
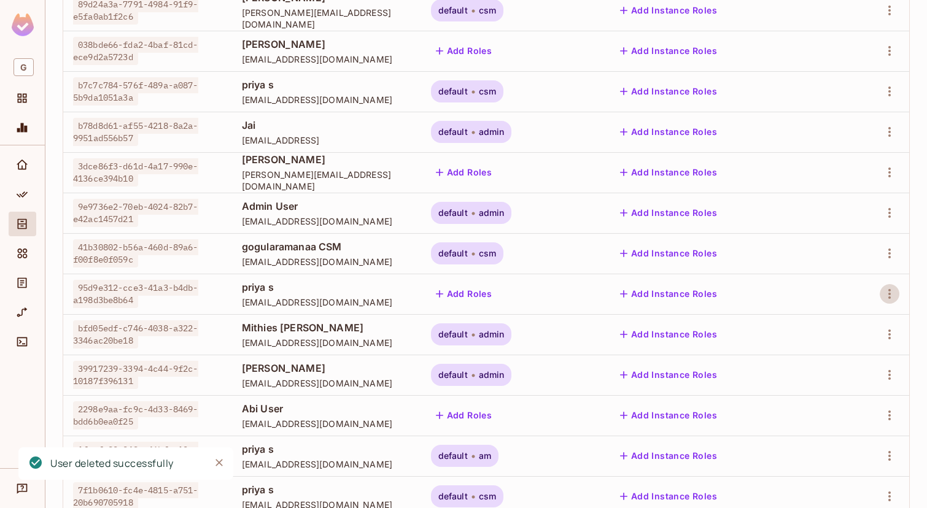
scroll to position [278, 0]
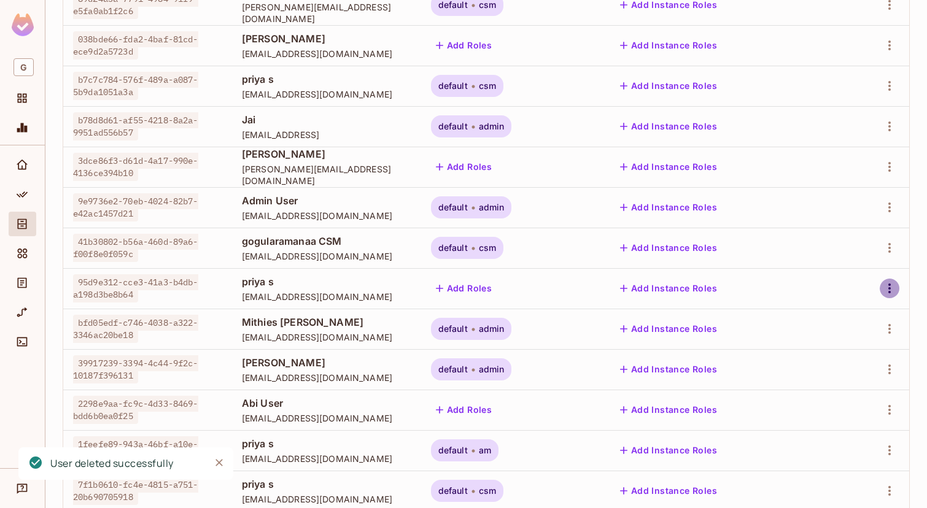
click at [890, 287] on icon "button" at bounding box center [889, 288] width 15 height 15
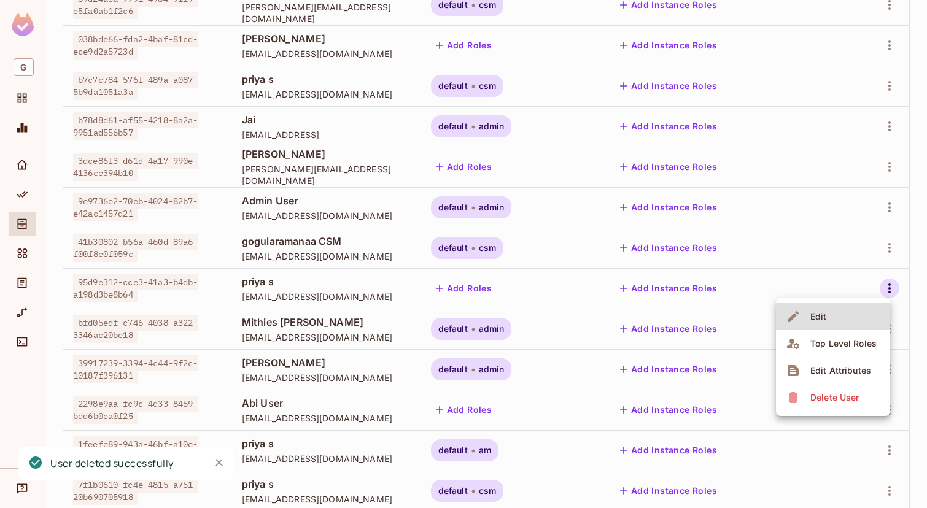
click at [839, 392] on div "Delete User" at bounding box center [835, 398] width 49 height 12
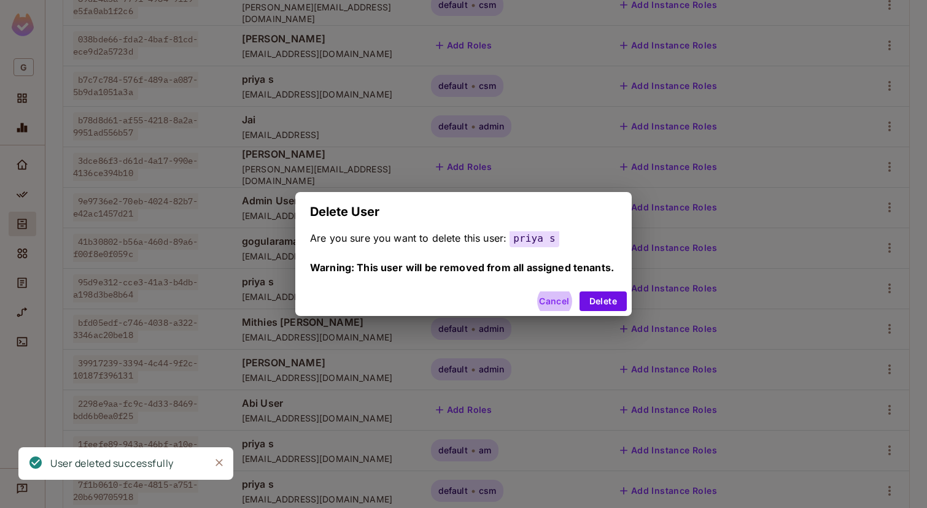
click at [580, 292] on button "Delete" at bounding box center [603, 302] width 47 height 20
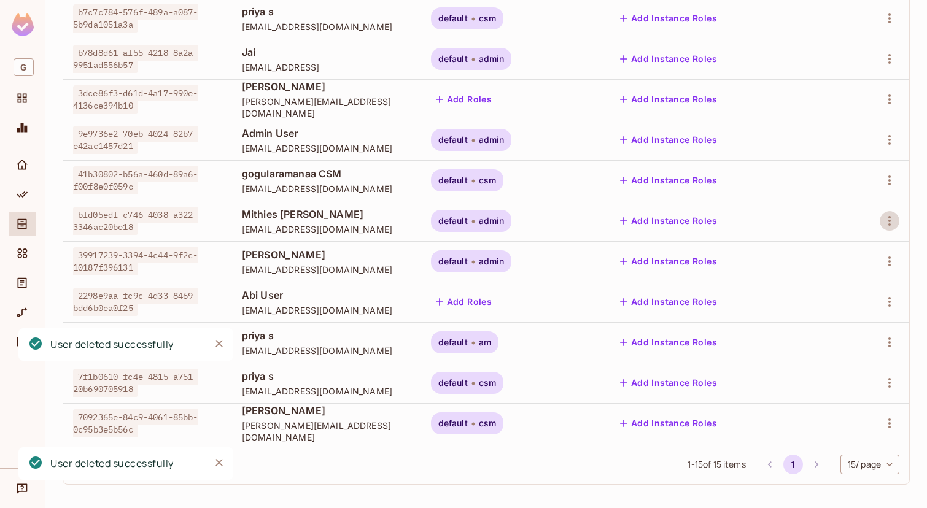
scroll to position [349, 0]
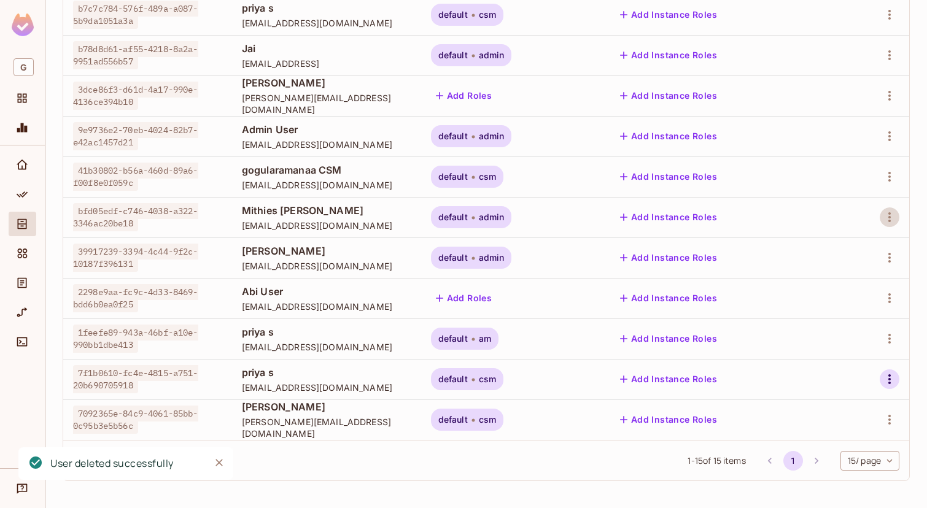
click at [890, 379] on icon "button" at bounding box center [890, 380] width 2 height 10
click at [833, 487] on span "Delete User" at bounding box center [835, 480] width 56 height 20
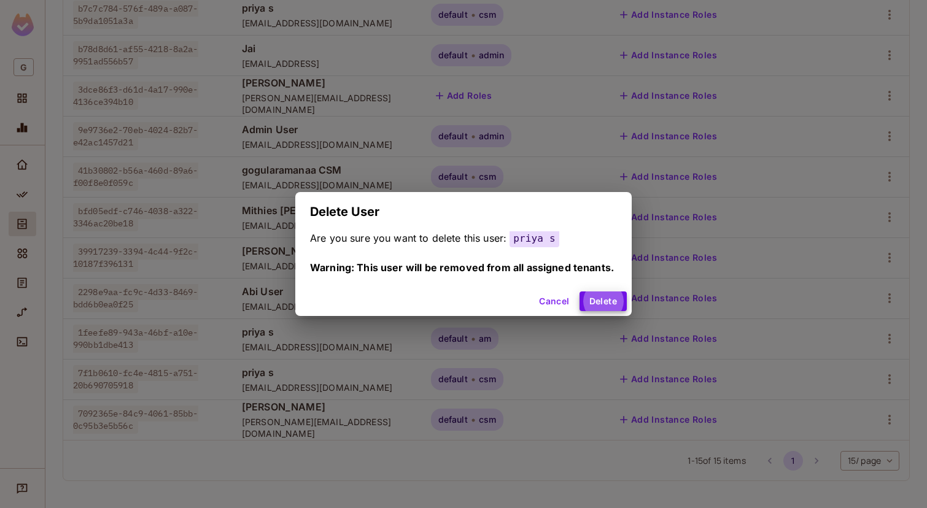
click at [580, 292] on button "Delete" at bounding box center [603, 302] width 47 height 20
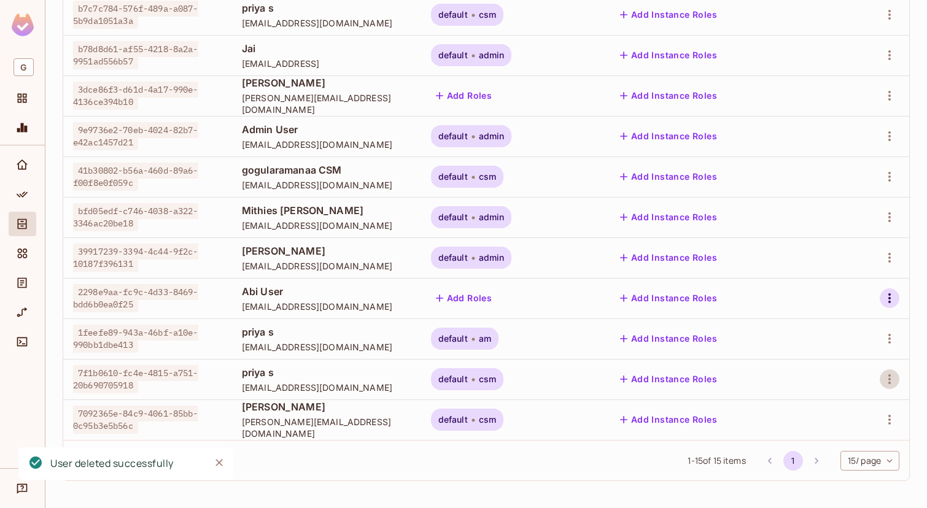
scroll to position [309, 0]
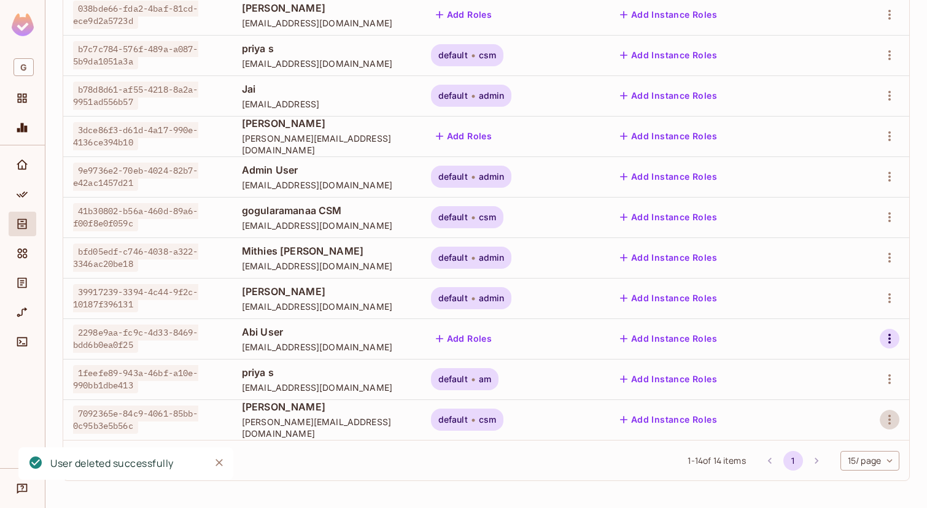
click at [888, 333] on icon "button" at bounding box center [889, 339] width 15 height 15
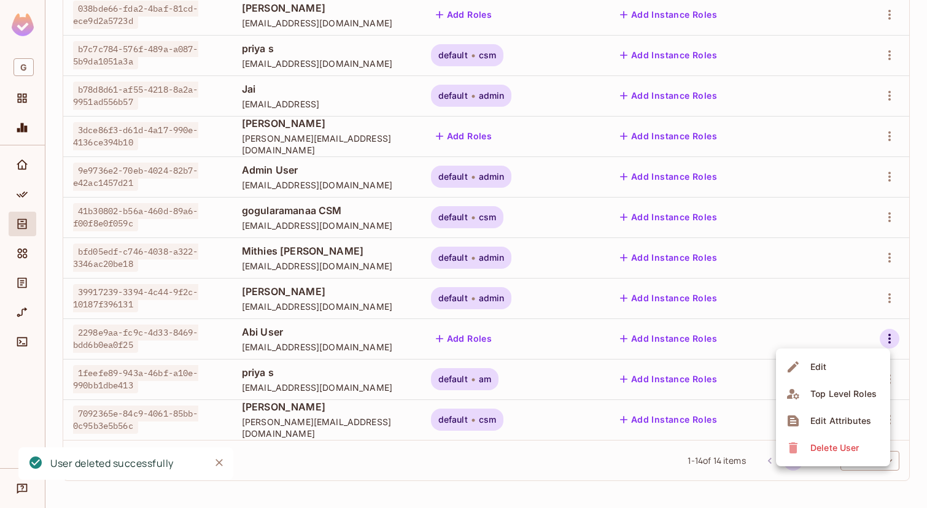
click at [903, 386] on div at bounding box center [463, 254] width 927 height 508
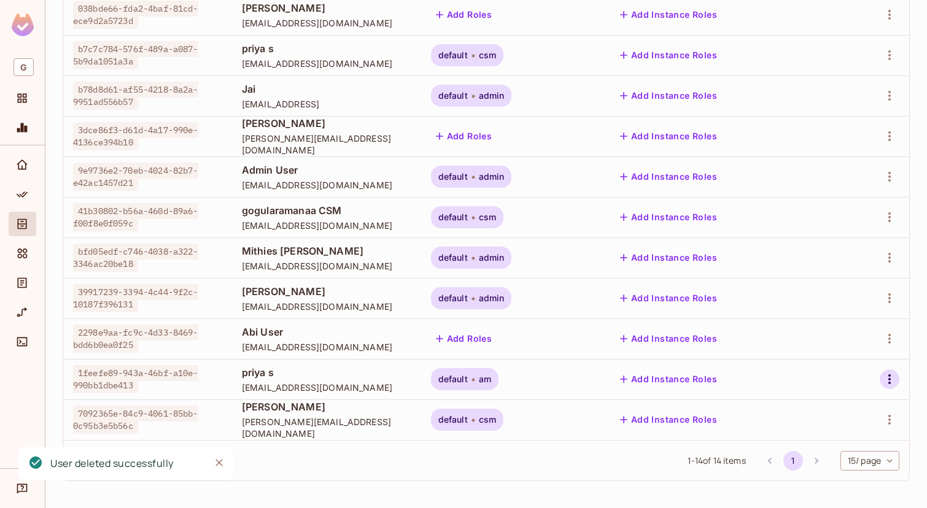
click at [893, 381] on icon "button" at bounding box center [889, 379] width 15 height 15
click at [839, 470] on span "Delete User" at bounding box center [835, 480] width 56 height 20
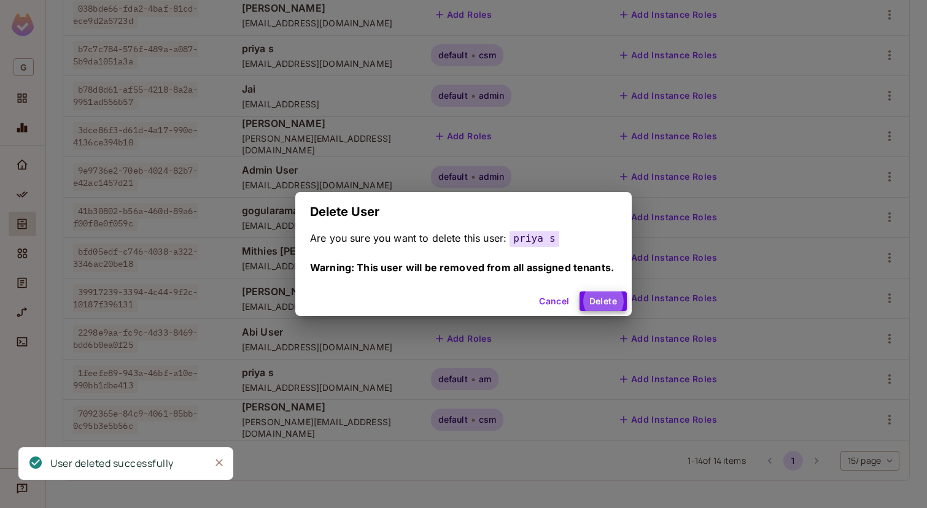
click at [580, 292] on button "Delete" at bounding box center [603, 302] width 47 height 20
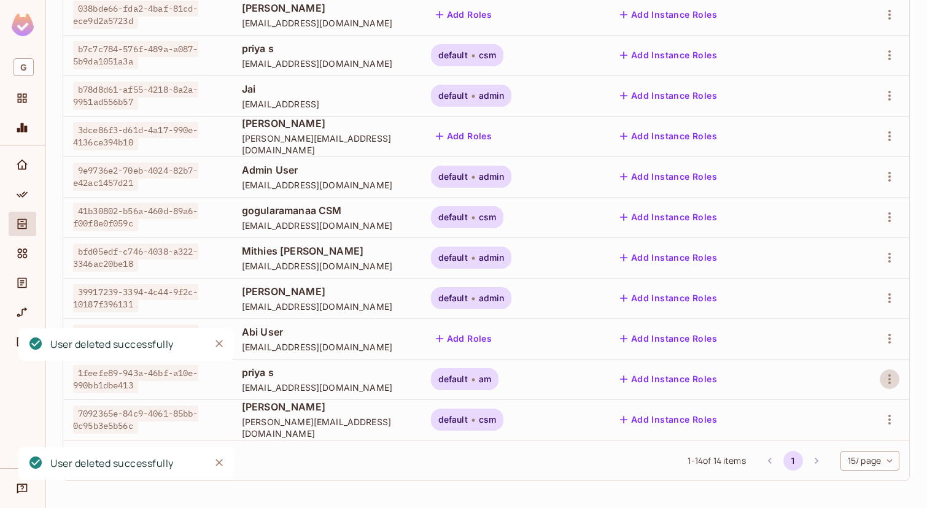
scroll to position [0, 0]
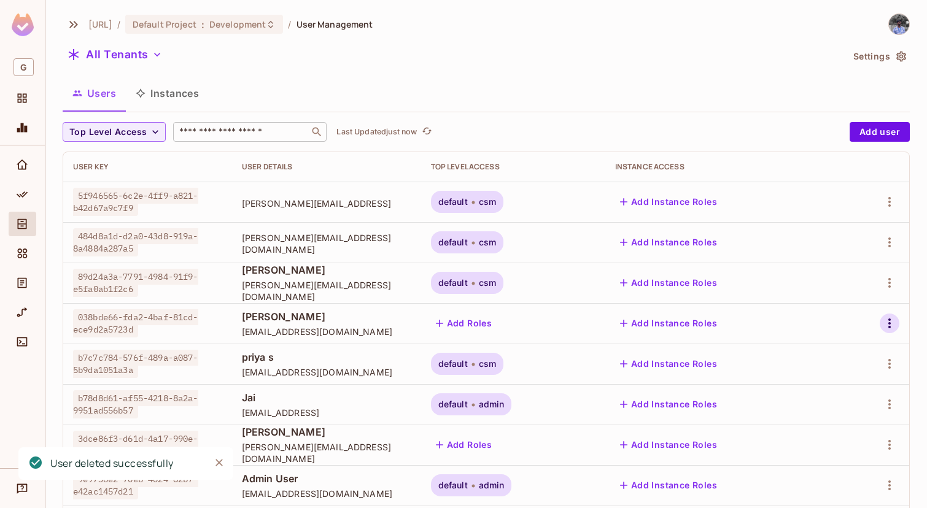
click at [886, 324] on icon "button" at bounding box center [889, 323] width 15 height 15
click at [828, 441] on span "Delete User" at bounding box center [835, 433] width 56 height 20
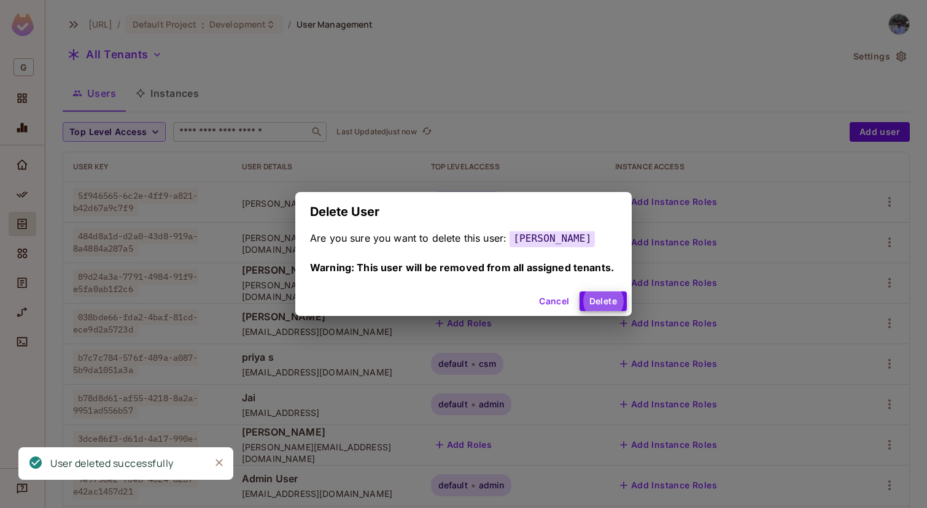
click at [580, 292] on button "Delete" at bounding box center [603, 302] width 47 height 20
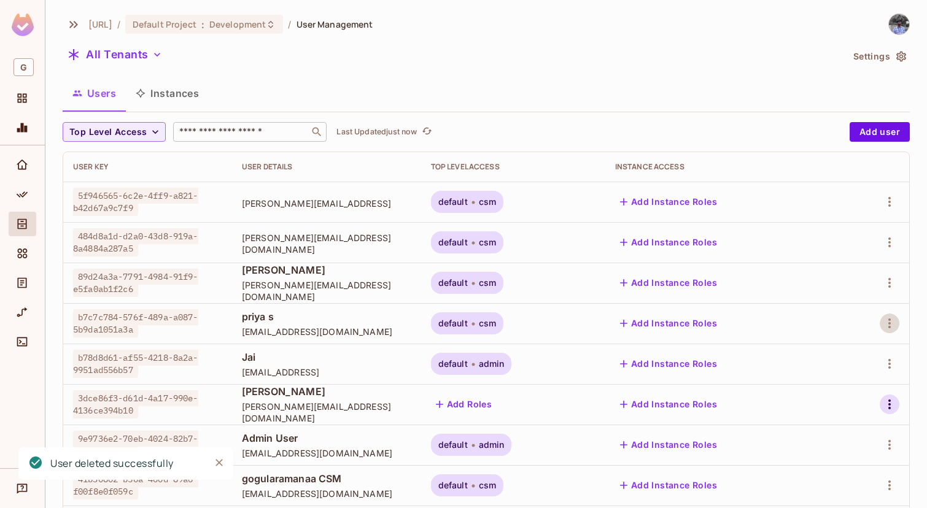
click at [887, 399] on icon "button" at bounding box center [889, 404] width 15 height 15
click at [832, 476] on div "Delete User" at bounding box center [835, 480] width 49 height 12
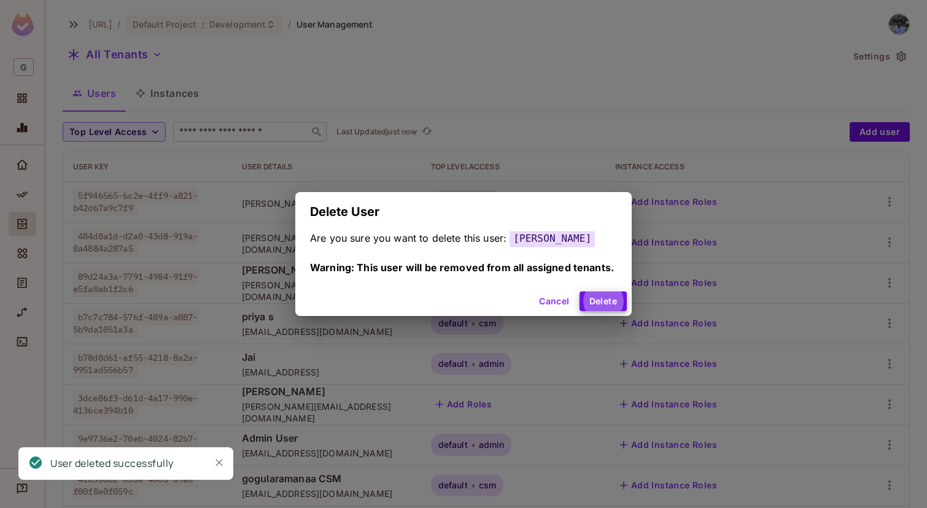
click at [580, 292] on button "Delete" at bounding box center [603, 302] width 47 height 20
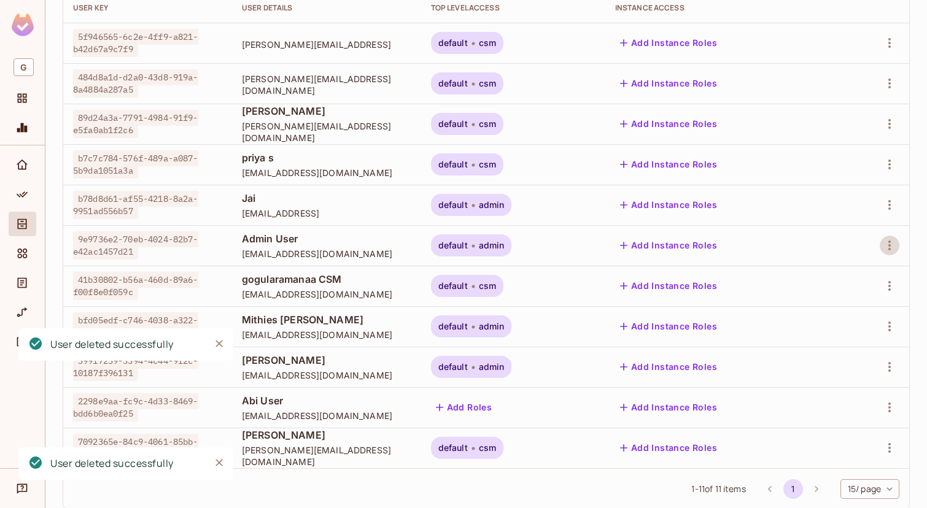
scroll to position [187, 0]
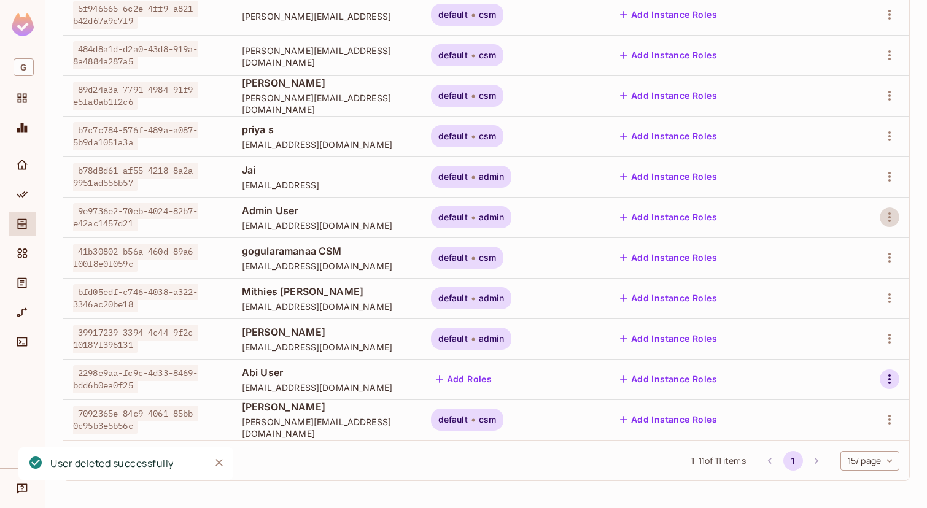
click at [896, 384] on icon "button" at bounding box center [889, 379] width 15 height 15
click at [841, 473] on span "Delete User" at bounding box center [835, 480] width 56 height 20
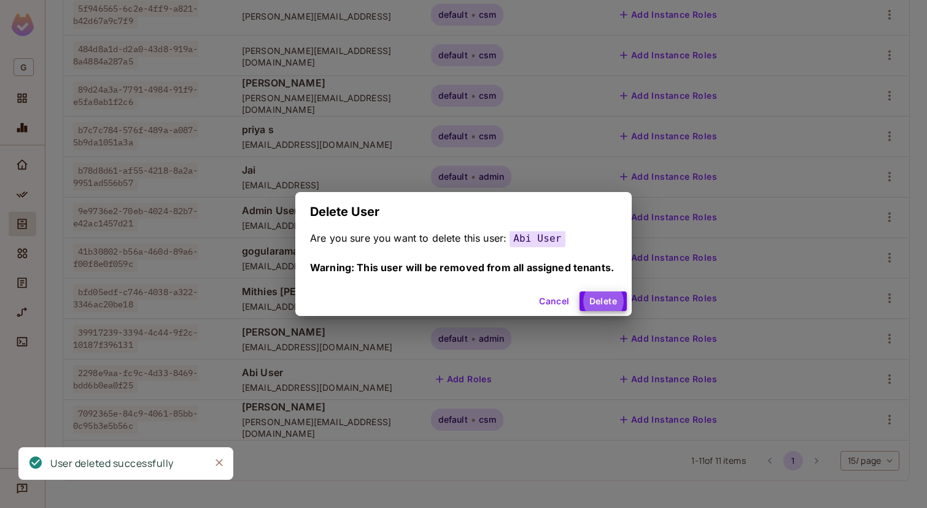
click at [580, 292] on button "Delete" at bounding box center [603, 302] width 47 height 20
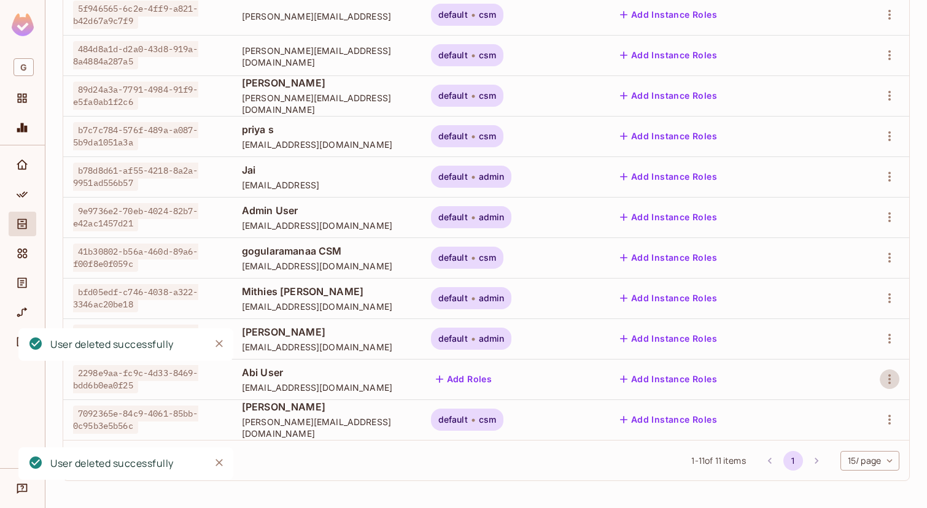
scroll to position [147, 0]
